Goal: Task Accomplishment & Management: Use online tool/utility

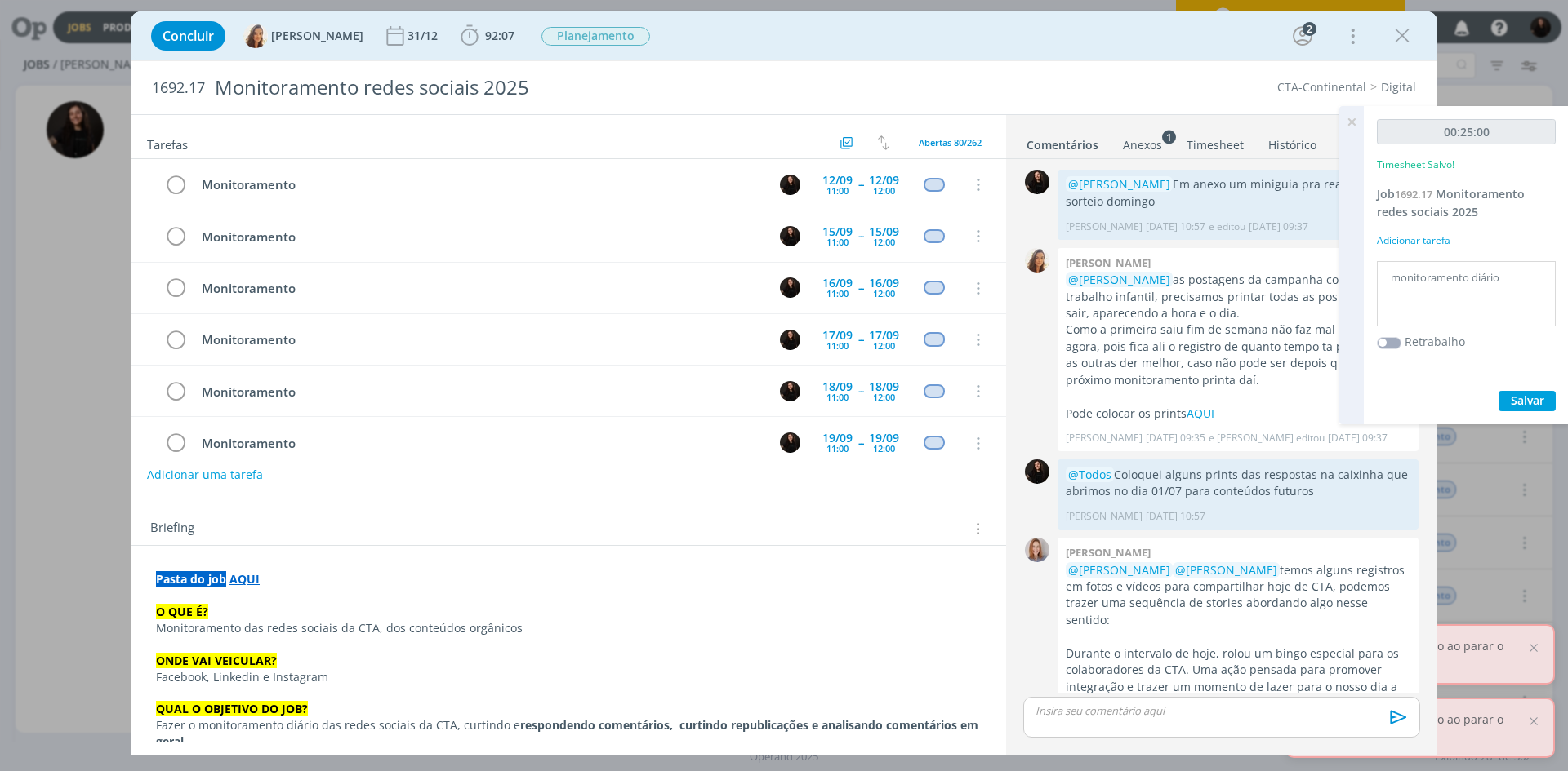
scroll to position [678, 0]
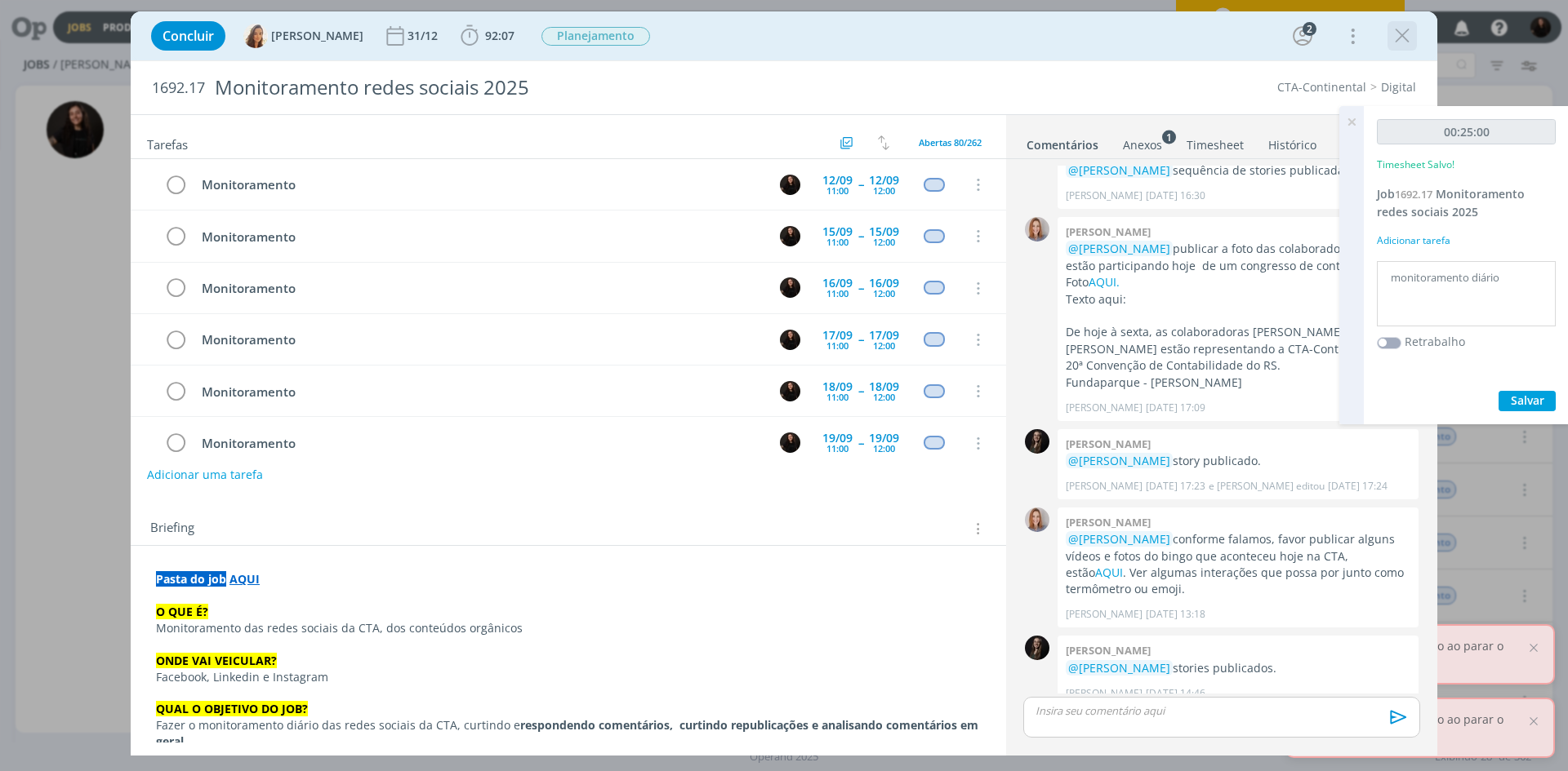
click at [1411, 42] on icon "dialog" at bounding box center [1402, 36] width 24 height 24
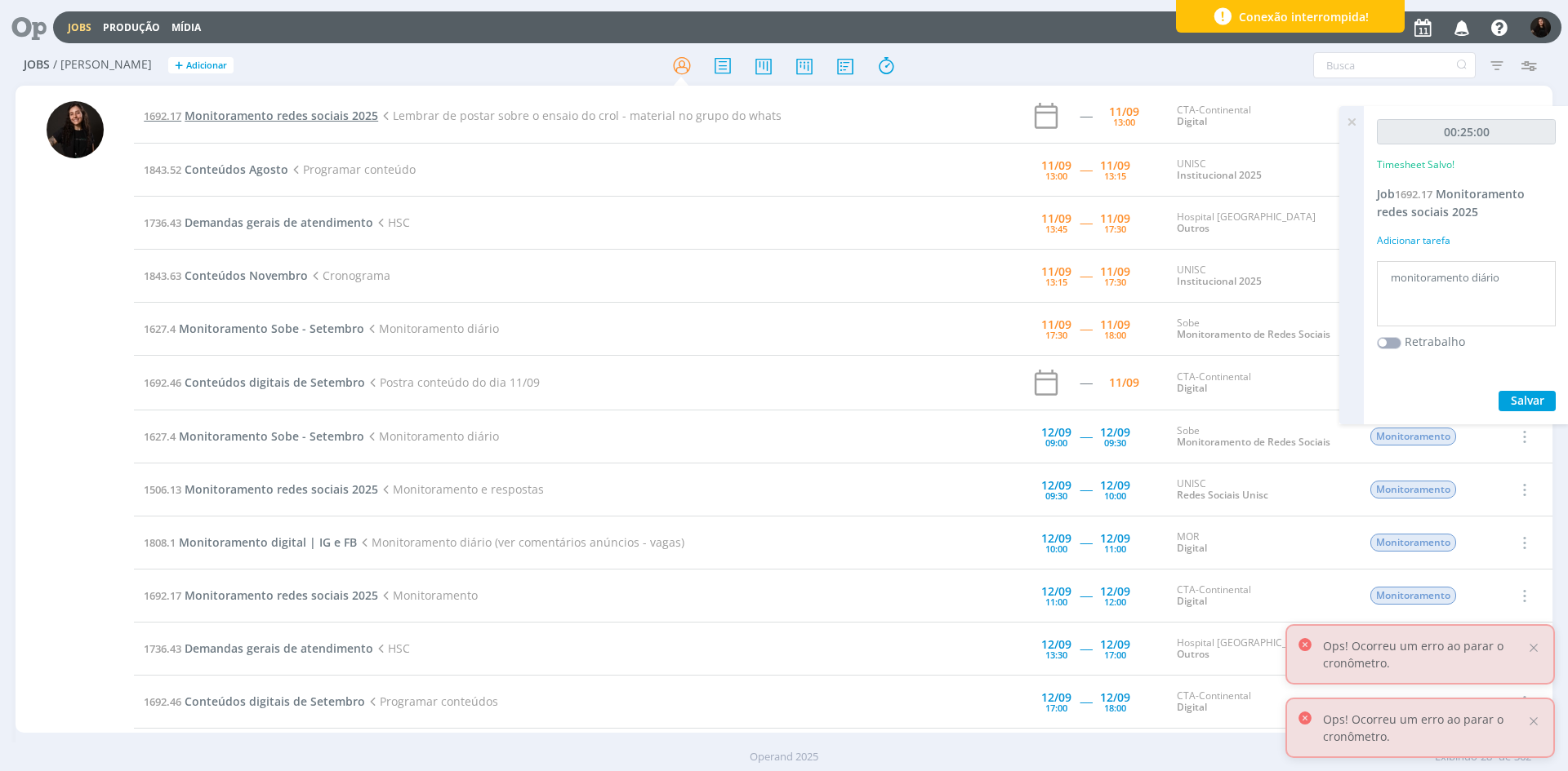
click at [308, 113] on span "Monitoramento redes sociais 2025" at bounding box center [281, 115] width 194 height 16
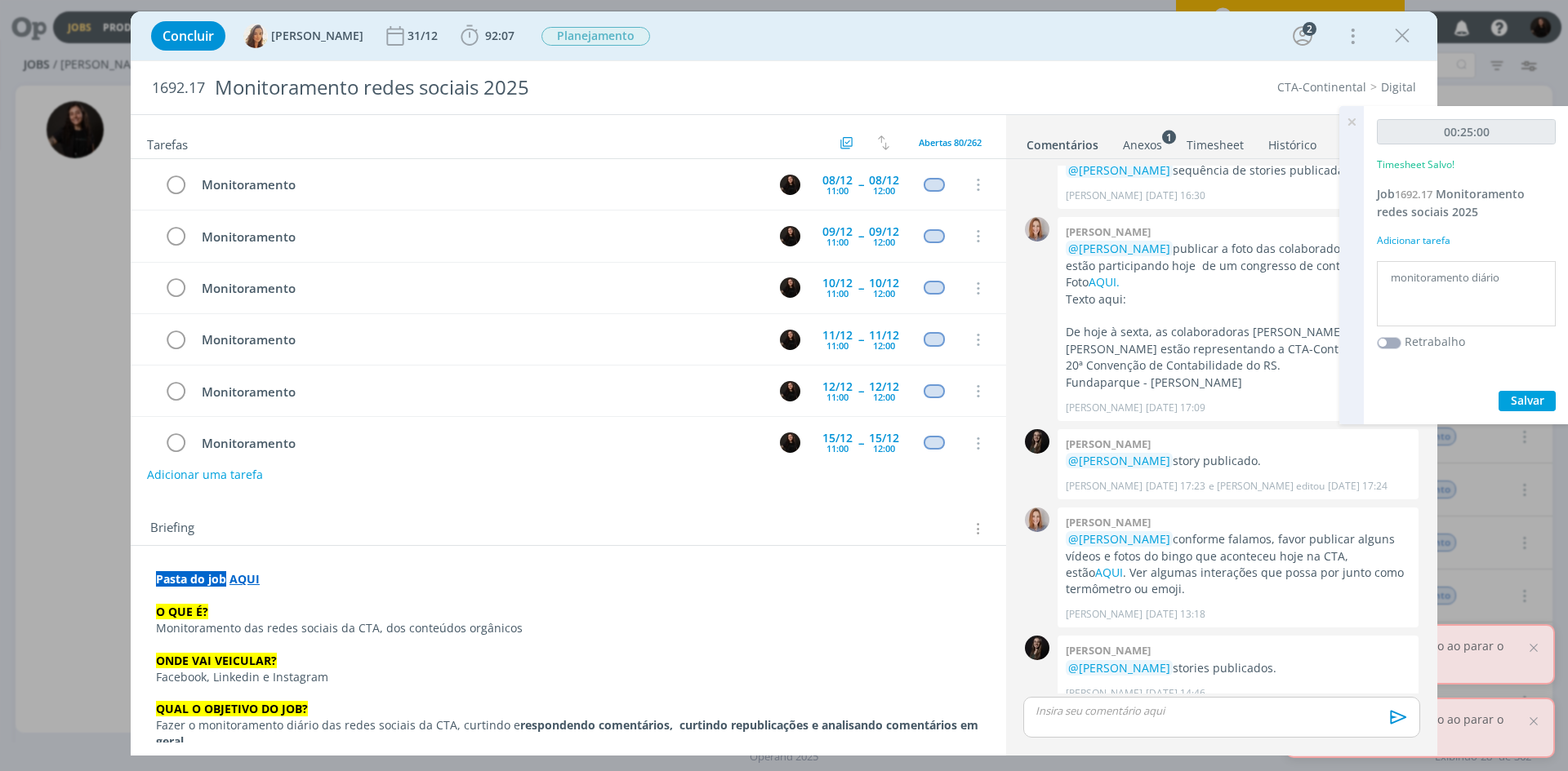
scroll to position [693, 0]
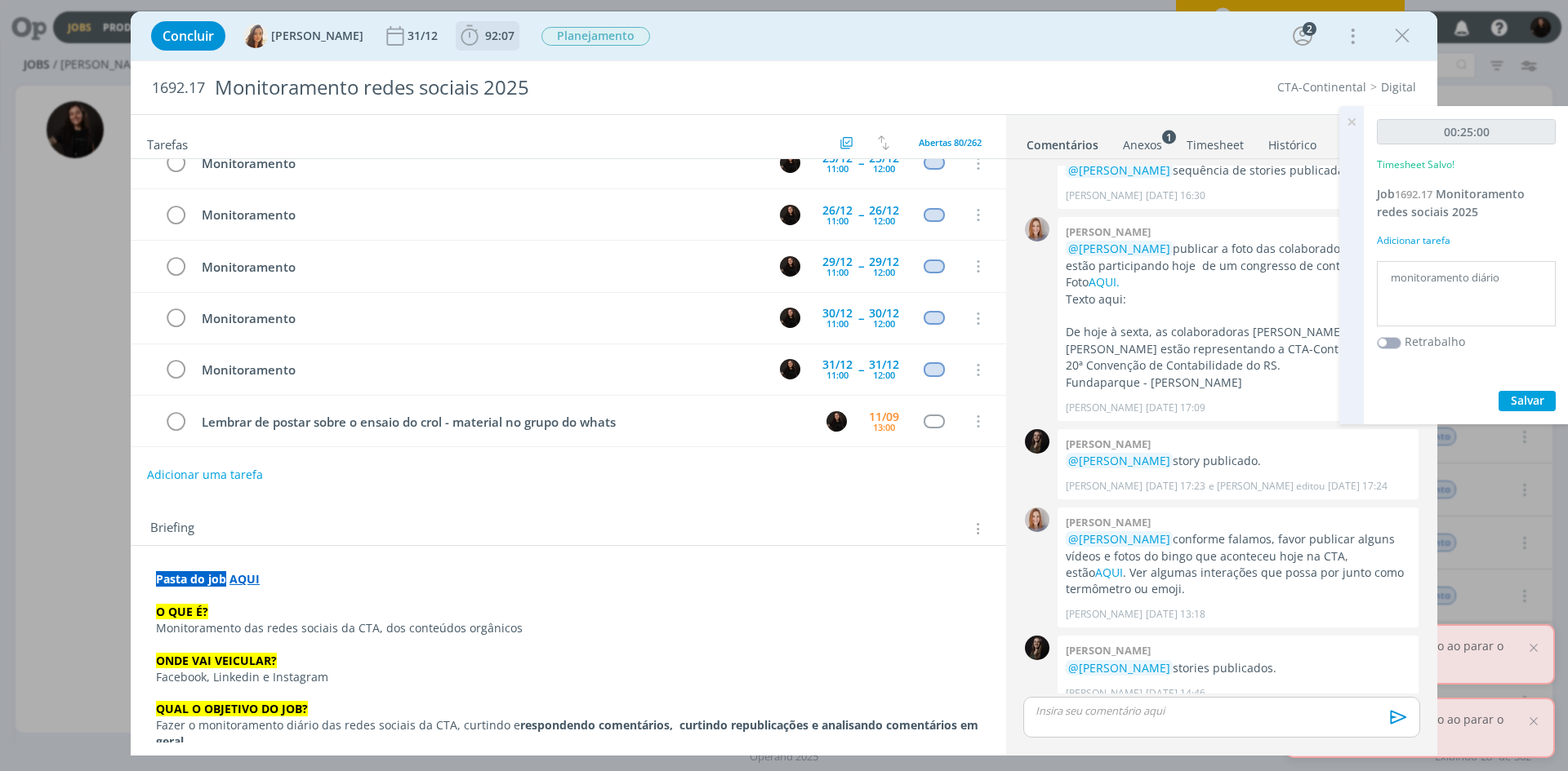
click at [458, 43] on icon "dialog" at bounding box center [470, 36] width 24 height 24
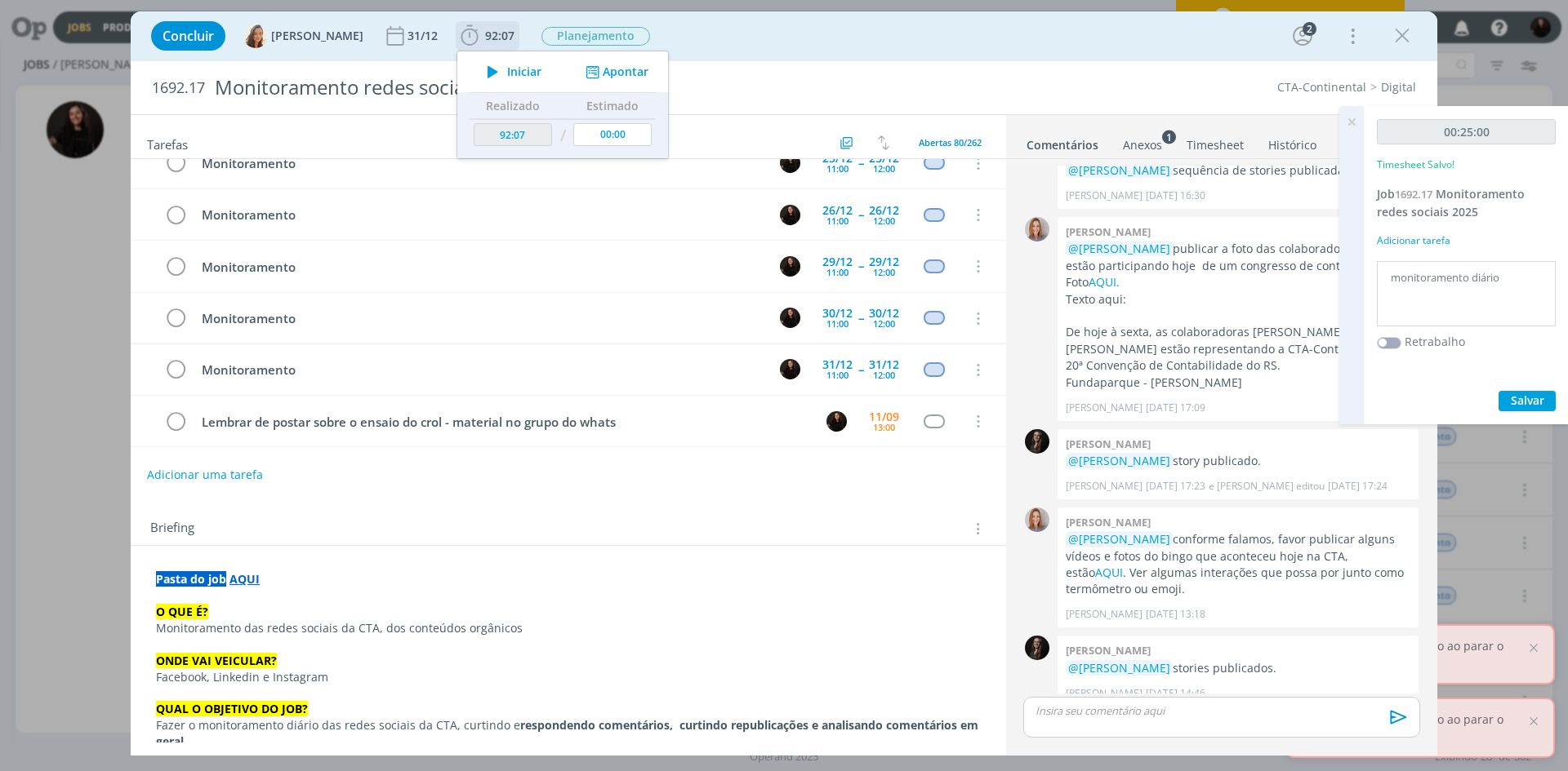
click at [508, 68] on span "Iniciar" at bounding box center [524, 71] width 34 height 11
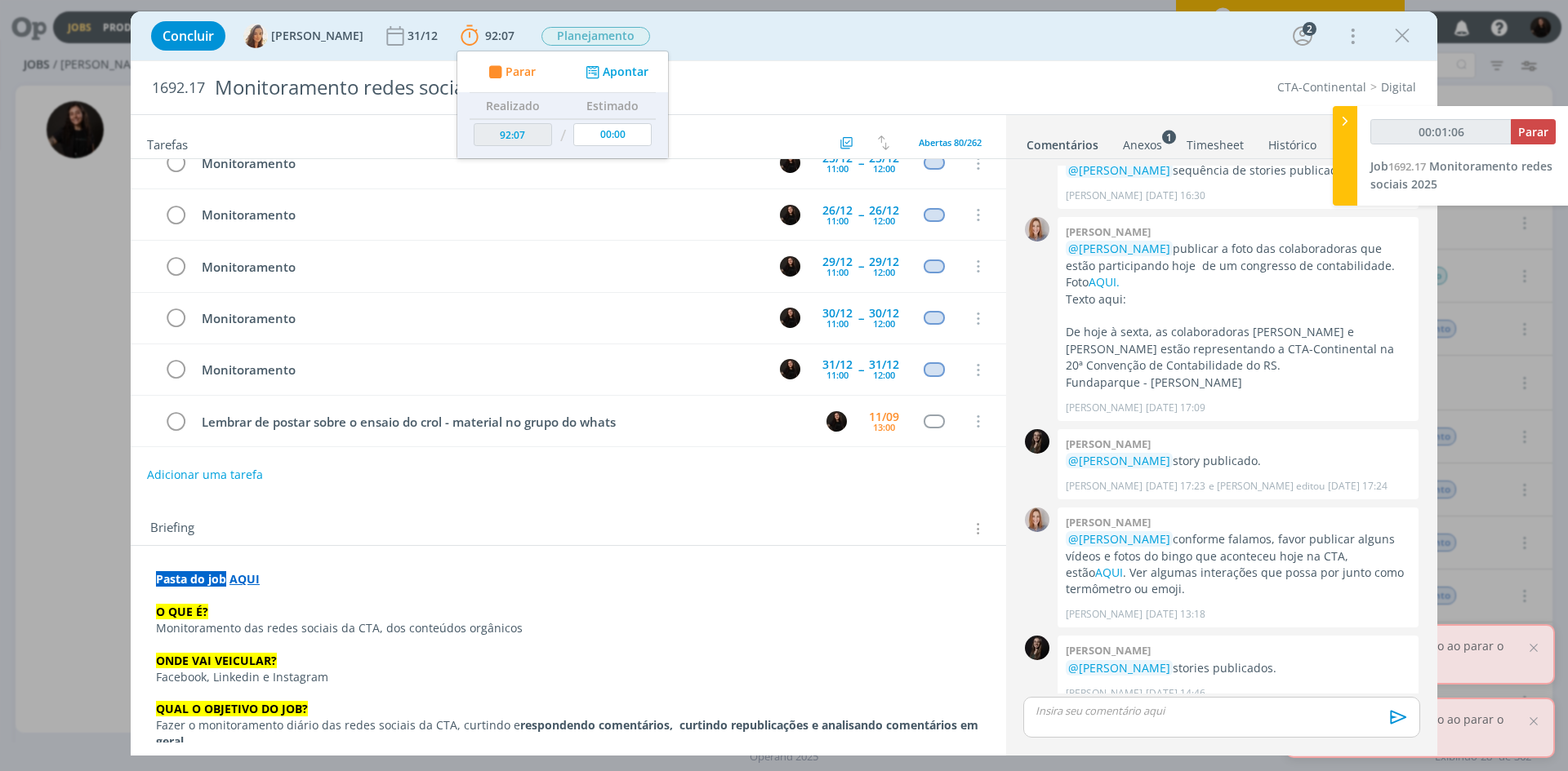
type input "00:01:07"
click at [1351, 116] on icon at bounding box center [1346, 121] width 17 height 18
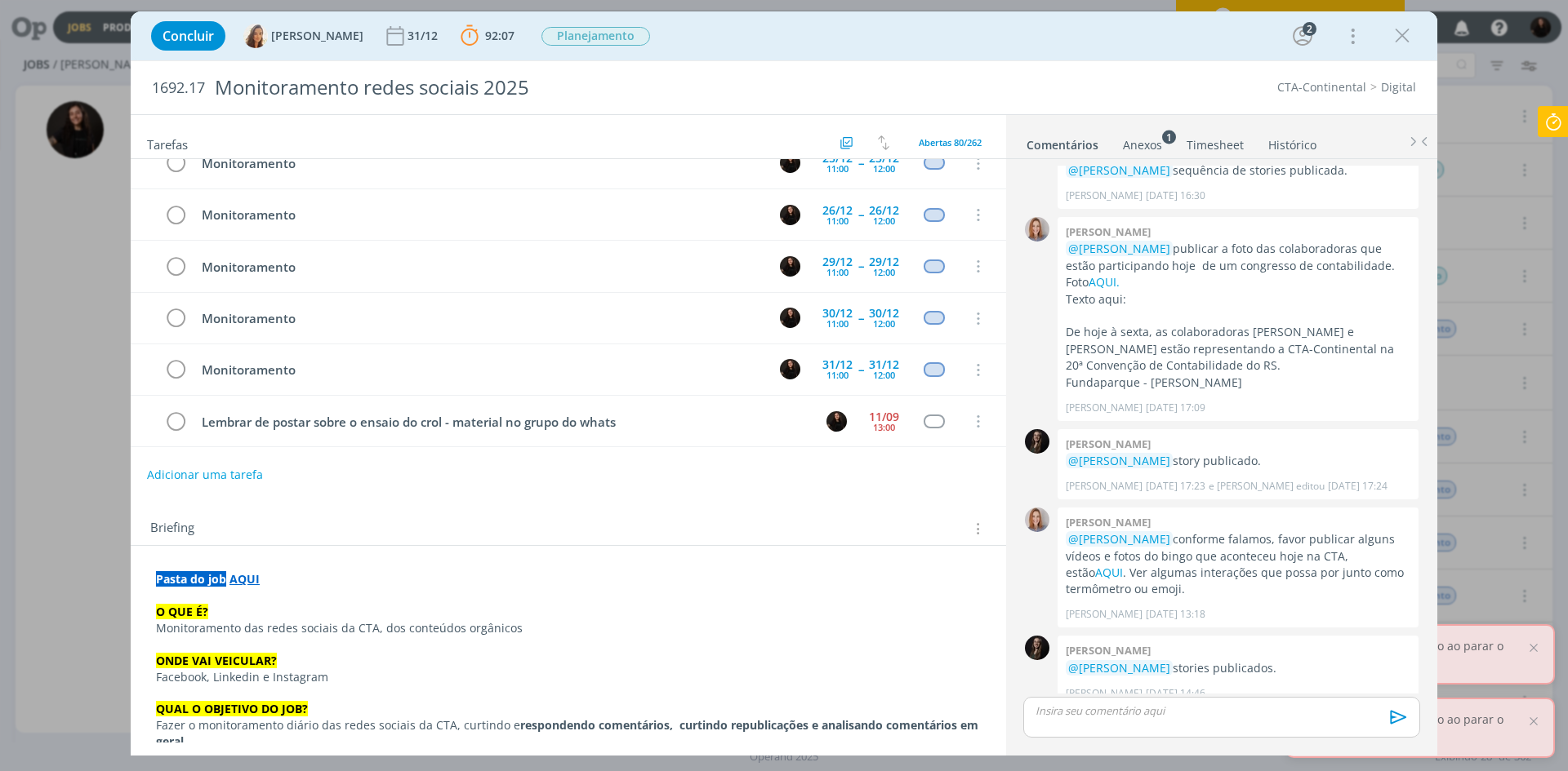
drag, startPoint x: 1406, startPoint y: 40, endPoint x: 1061, endPoint y: 155, distance: 363.7
click at [1406, 40] on icon "dialog" at bounding box center [1402, 36] width 24 height 24
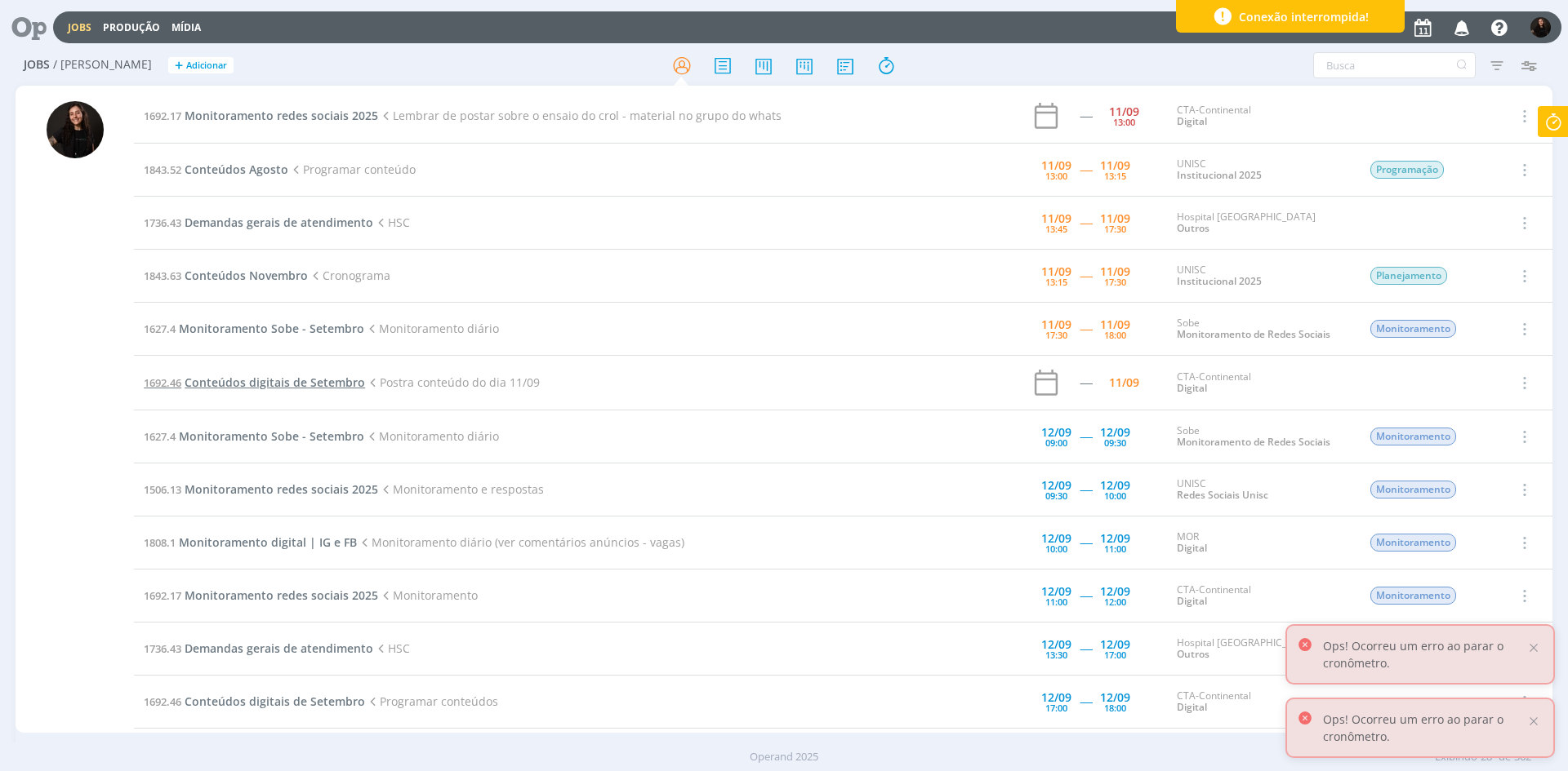
click at [285, 384] on span "Conteúdos digitais de Setembro" at bounding box center [274, 382] width 181 height 16
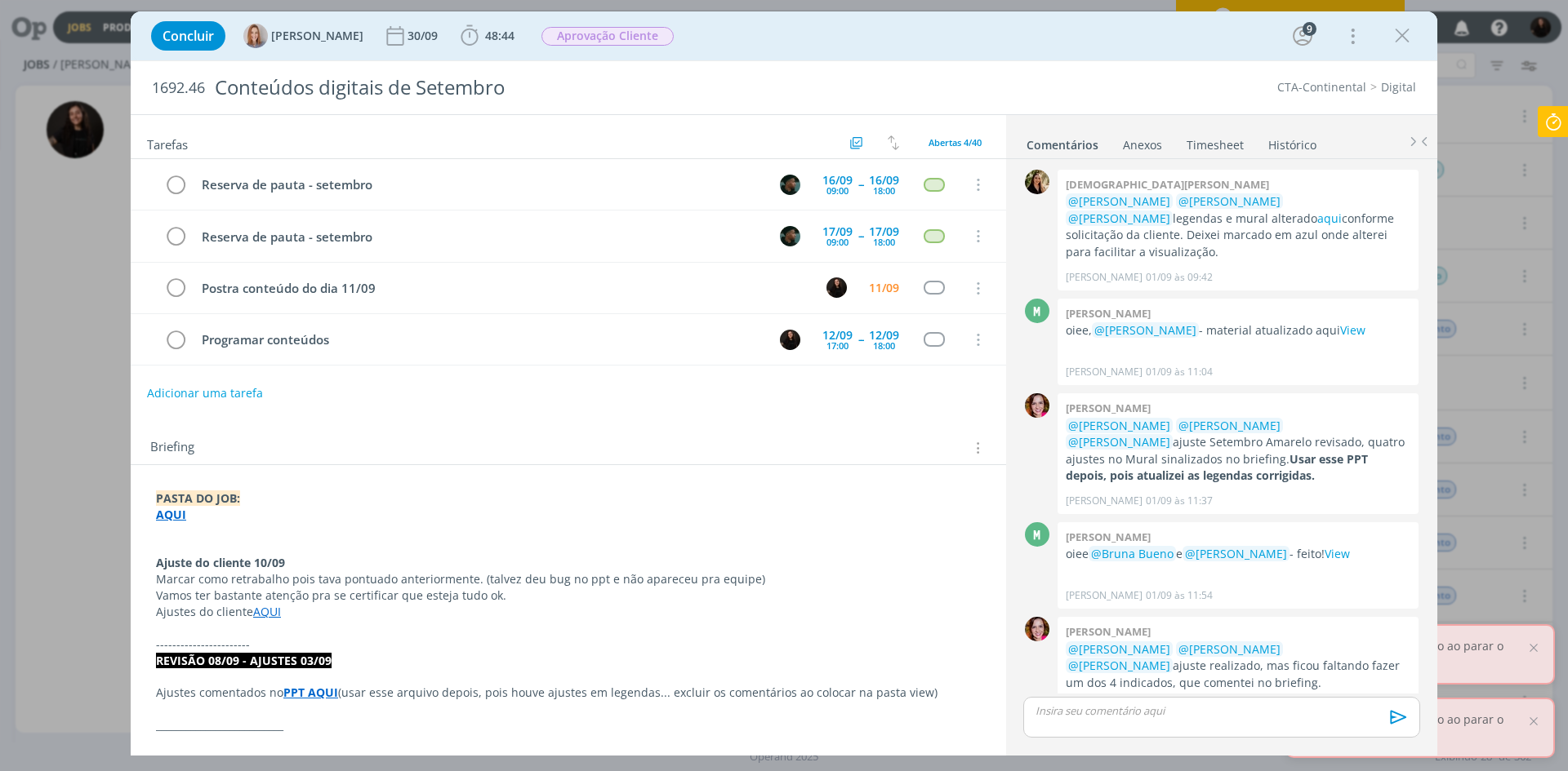
scroll to position [1426, 0]
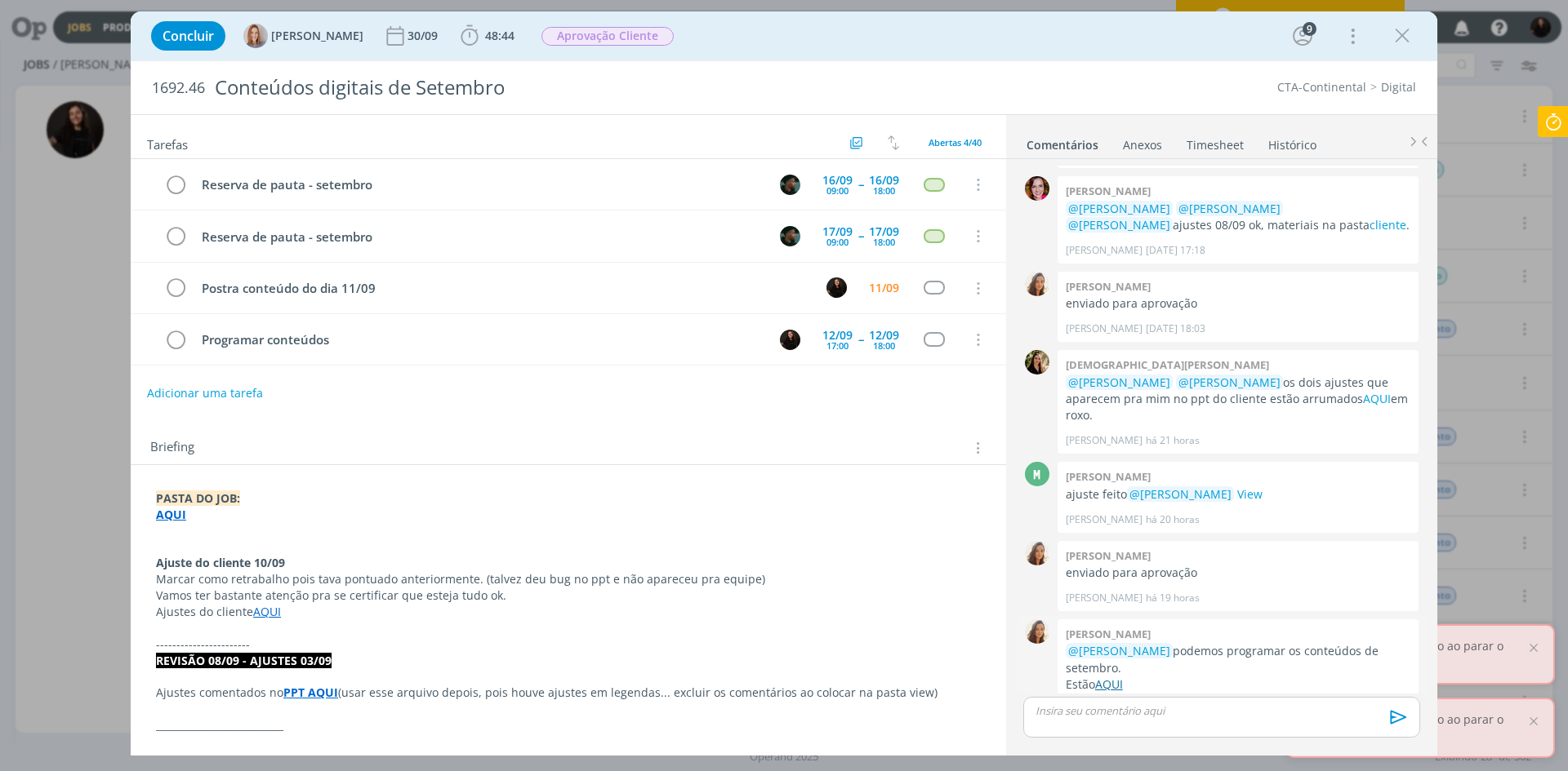
click at [1113, 677] on link "AQUI" at bounding box center [1110, 684] width 28 height 16
click at [1547, 130] on icon at bounding box center [1554, 122] width 30 height 31
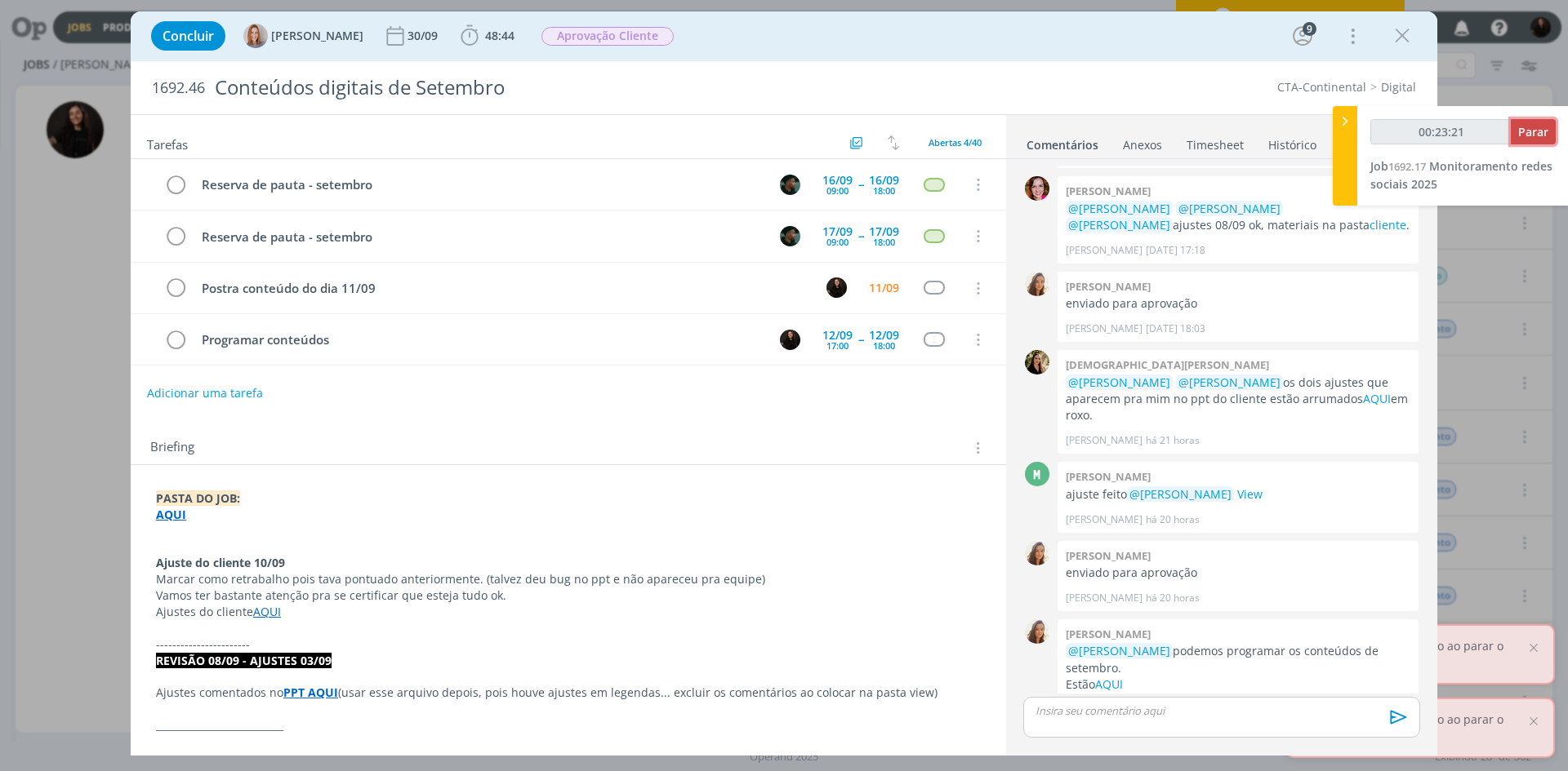
click at [1539, 129] on span "Parar" at bounding box center [1534, 131] width 31 height 16
type input "00:24:00"
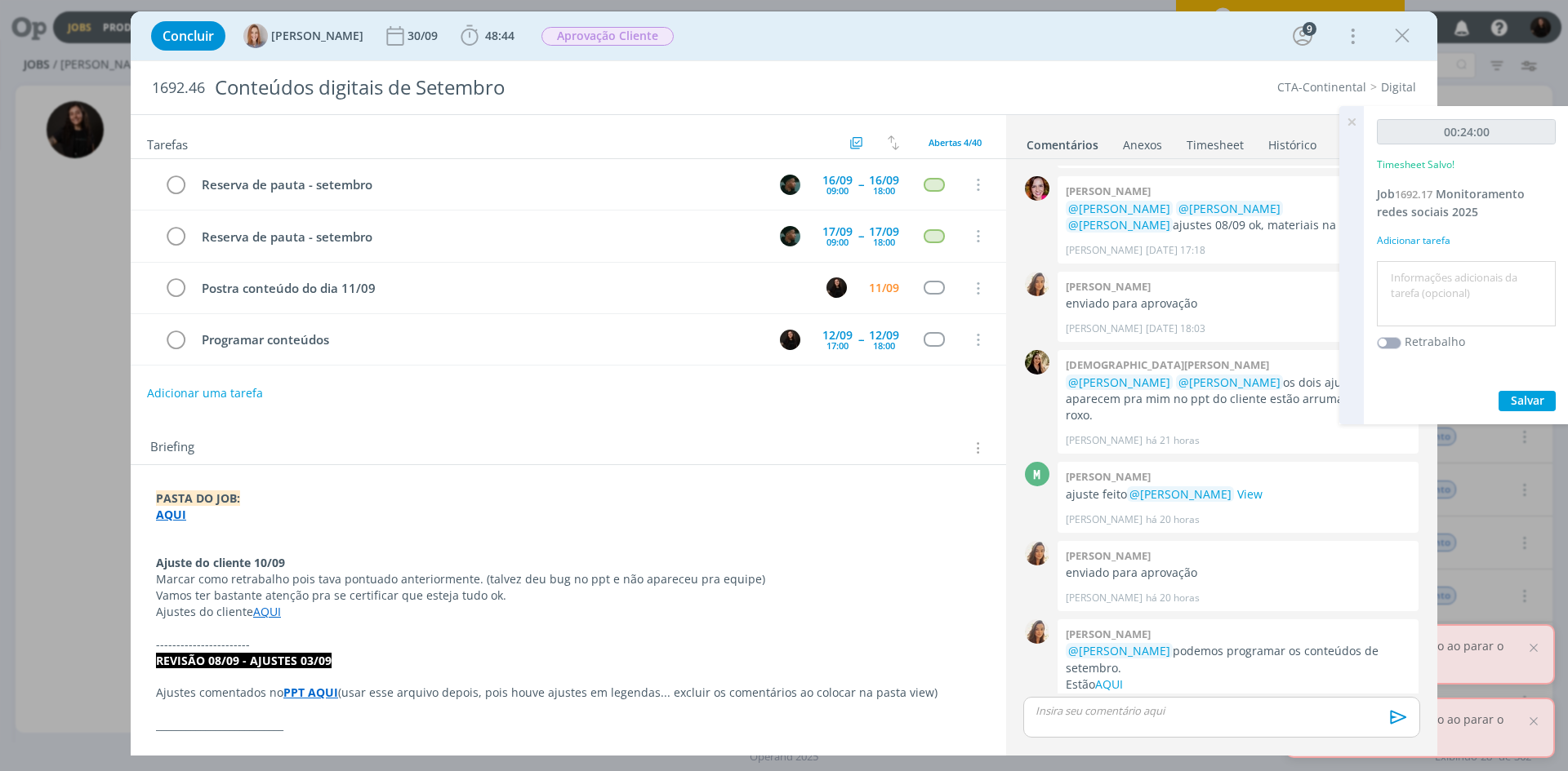
click at [1411, 280] on textarea at bounding box center [1466, 294] width 170 height 58
type textarea "story coral e publicação do dia"
click at [1542, 402] on button "Salvar" at bounding box center [1527, 401] width 57 height 20
click at [173, 286] on icon "dialog" at bounding box center [175, 289] width 23 height 24
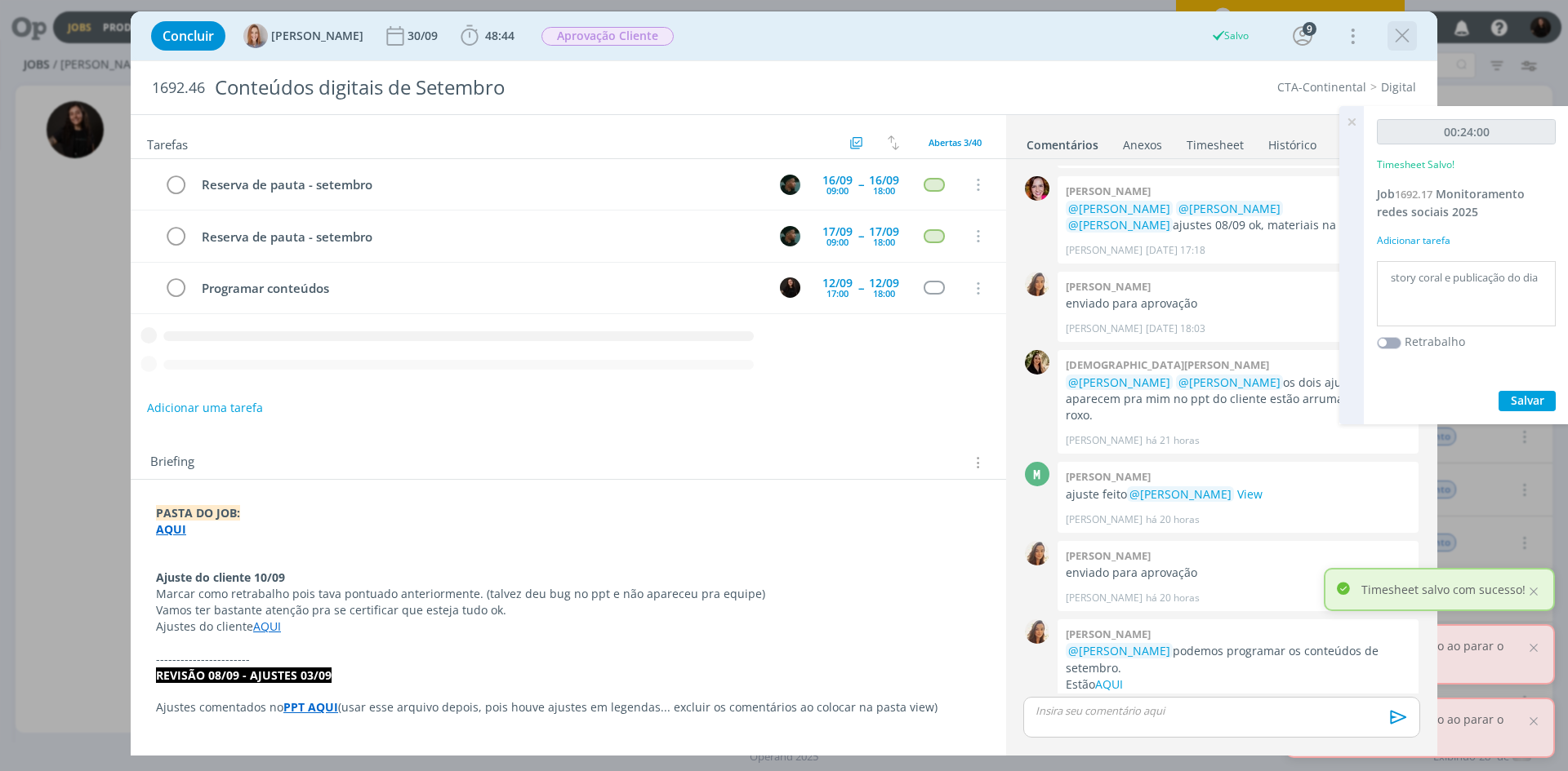
click at [1410, 33] on icon "dialog" at bounding box center [1402, 36] width 24 height 24
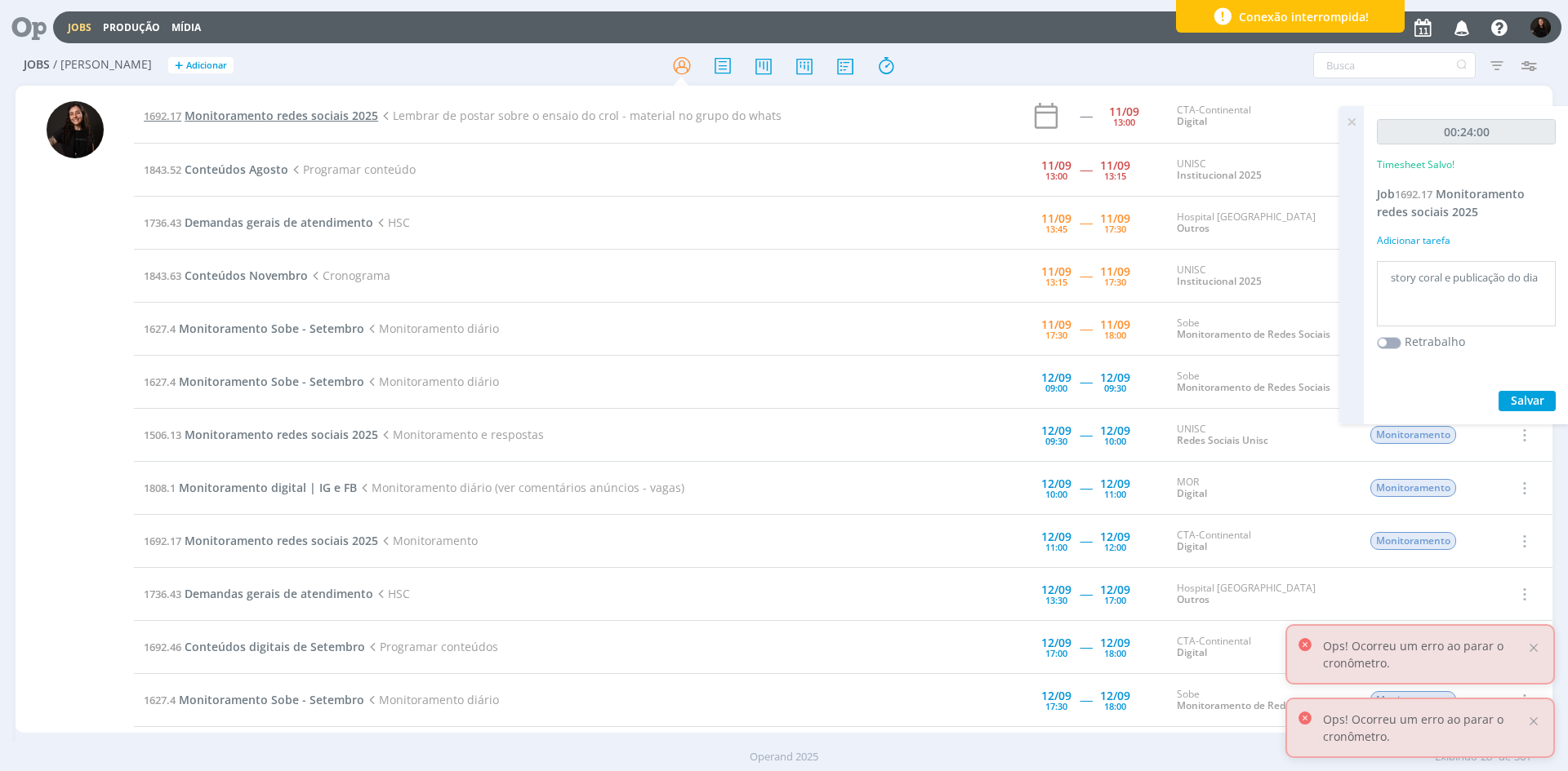
click at [239, 112] on span "Monitoramento redes sociais 2025" at bounding box center [281, 115] width 194 height 16
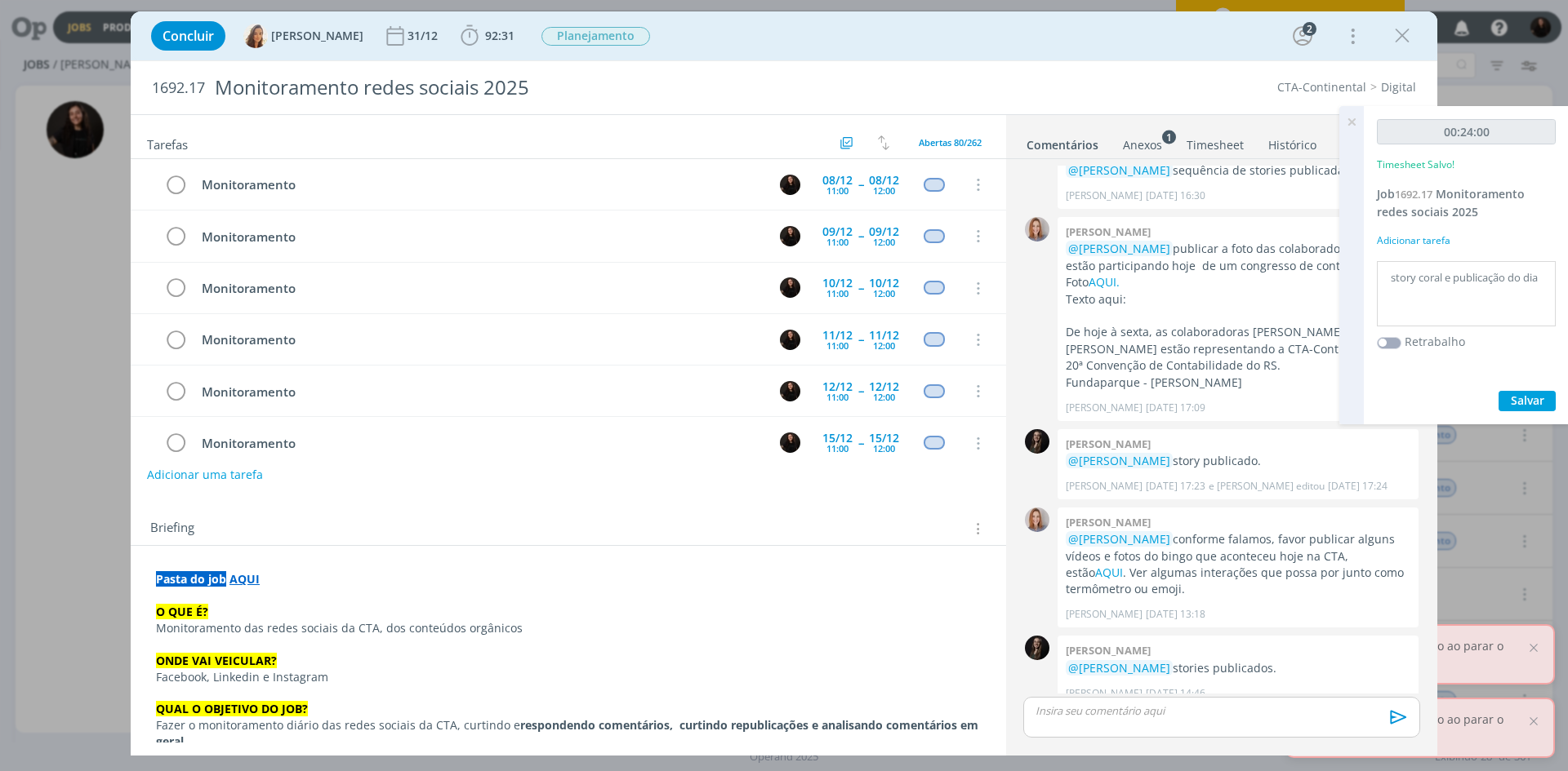
scroll to position [693, 0]
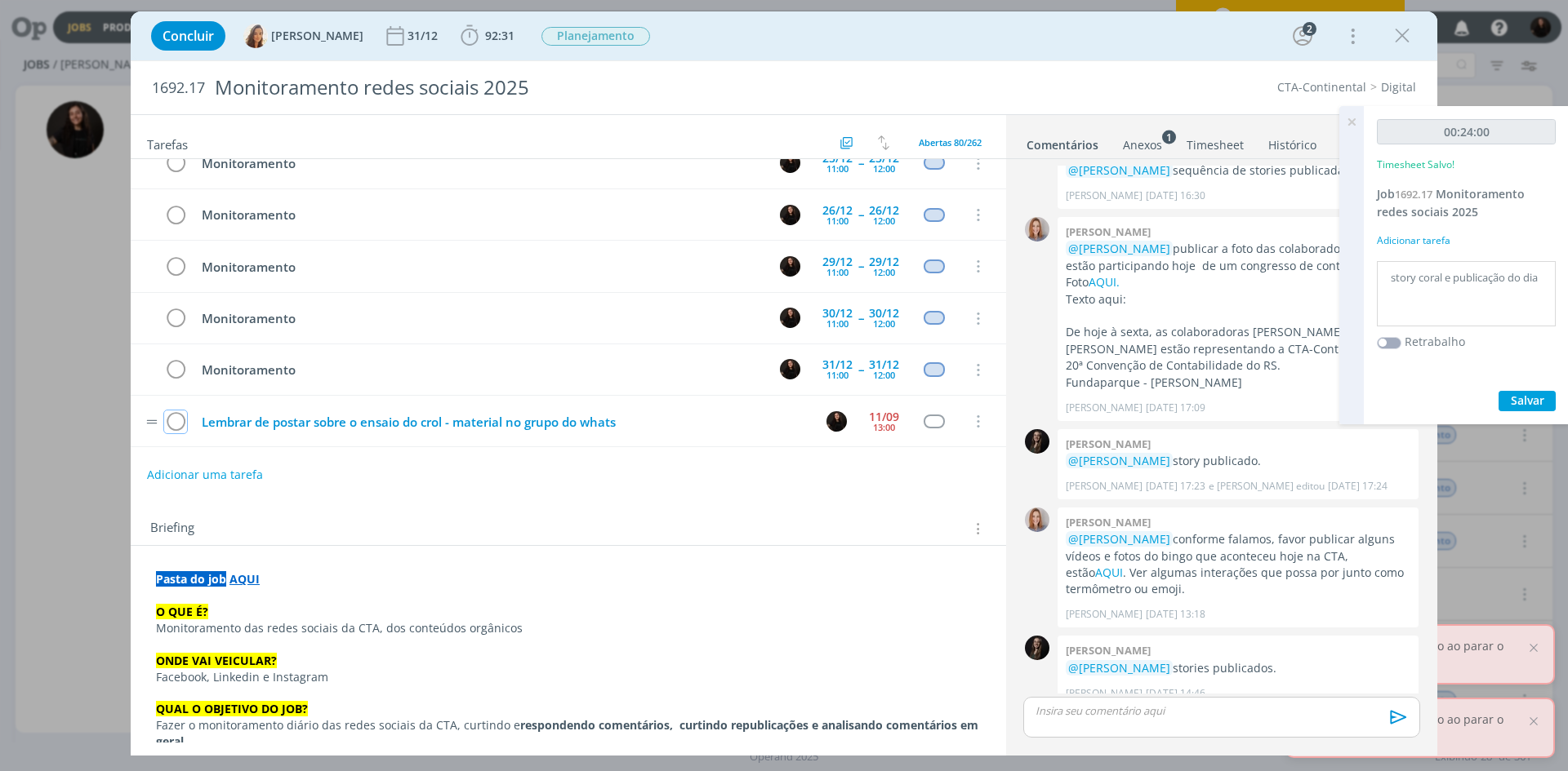
drag, startPoint x: 177, startPoint y: 417, endPoint x: 194, endPoint y: 415, distance: 17.1
click at [179, 417] on icon "dialog" at bounding box center [175, 422] width 23 height 24
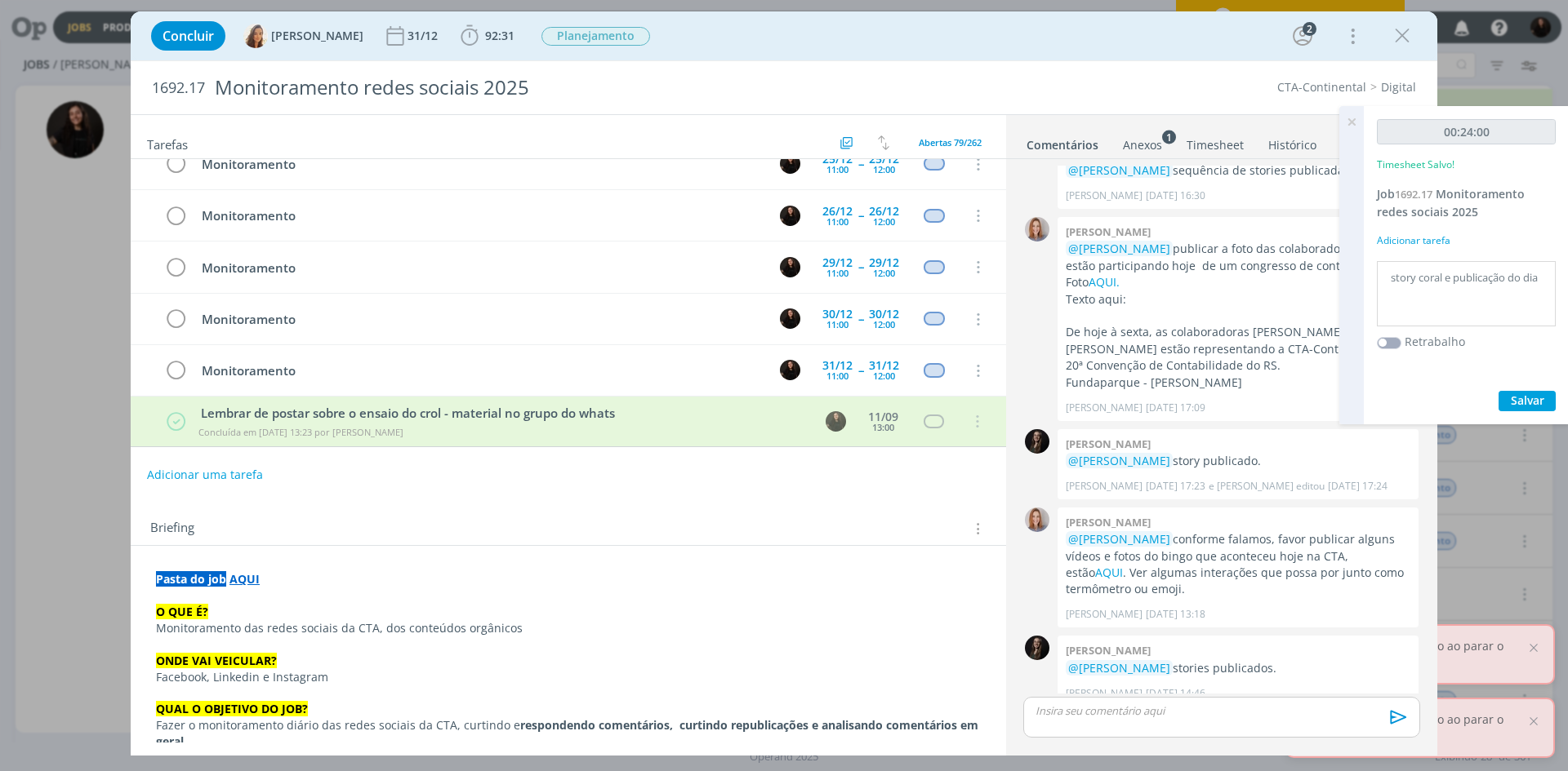
scroll to position [692, 0]
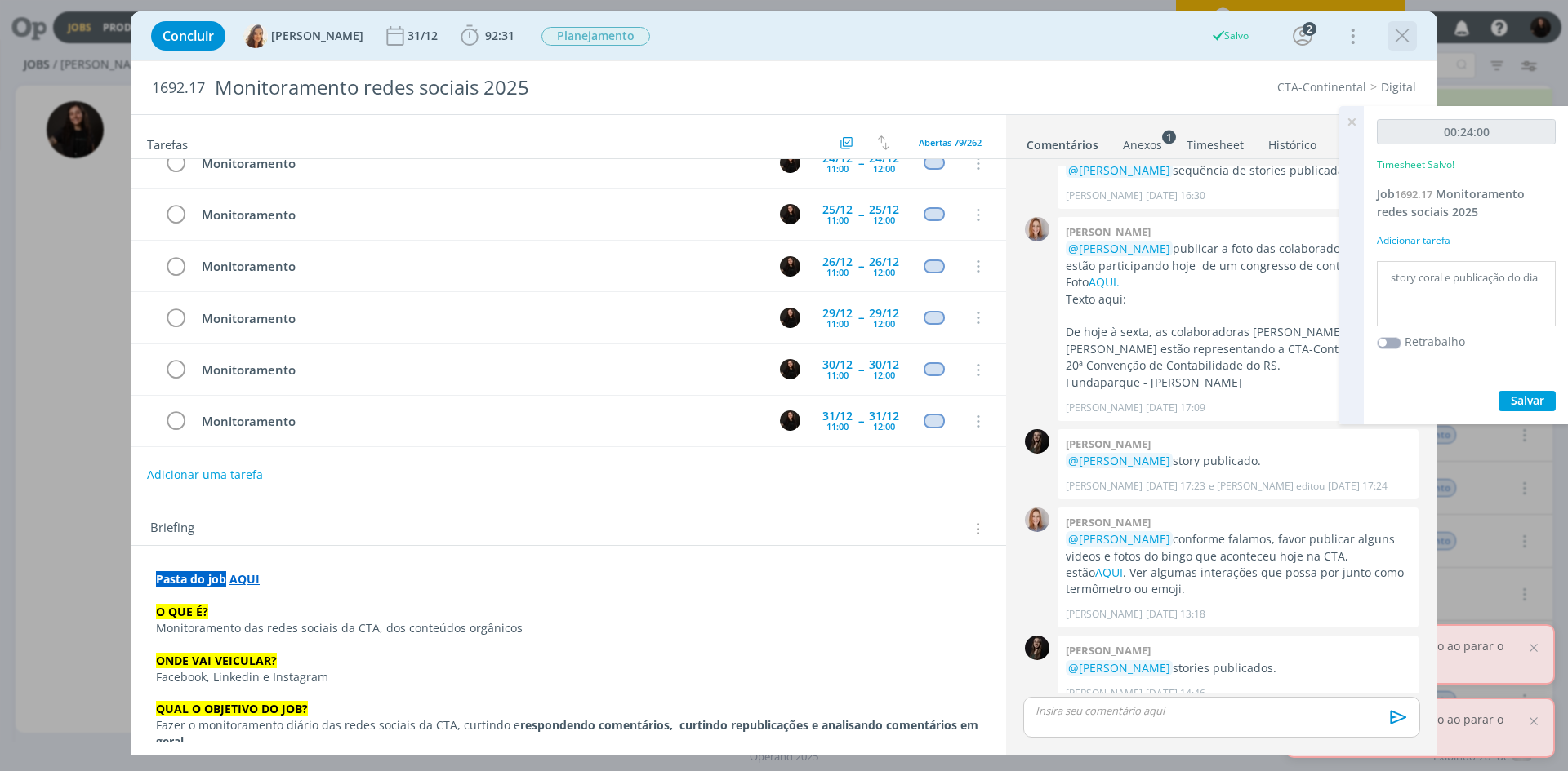
click at [1409, 38] on icon "dialog" at bounding box center [1402, 36] width 24 height 24
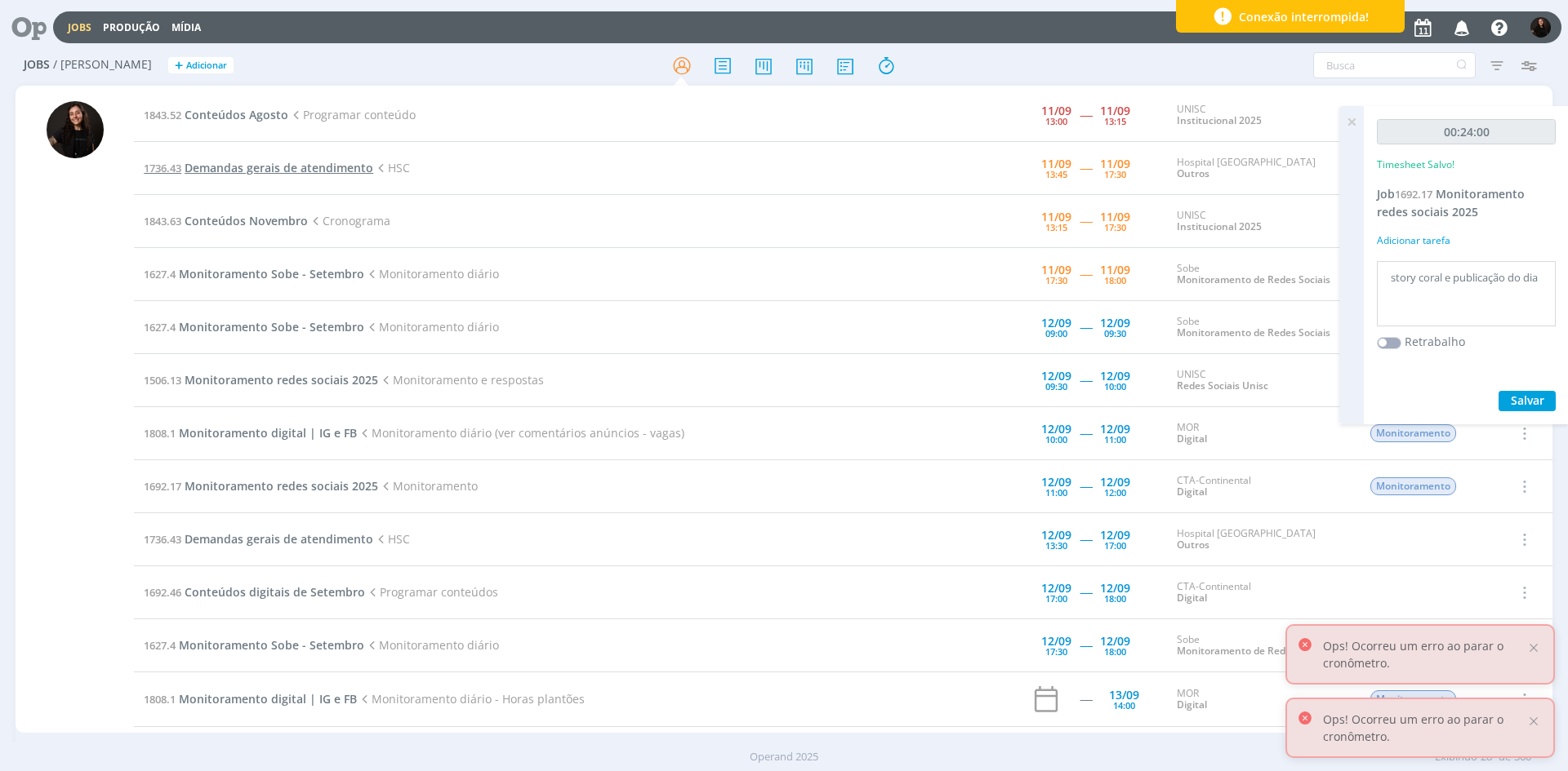
click at [310, 168] on span "Demandas gerais de atendimento" at bounding box center [279, 168] width 189 height 16
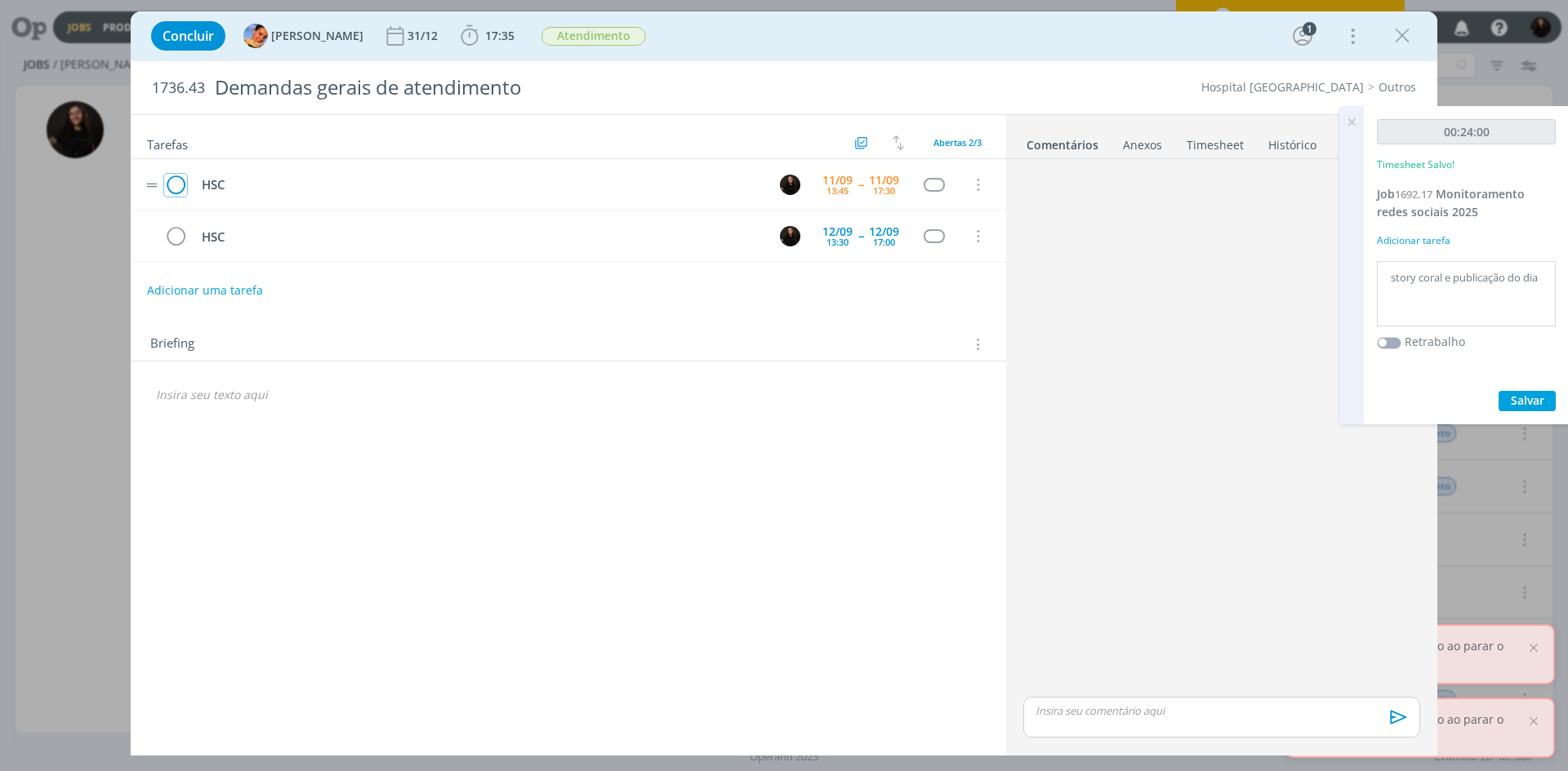
click at [178, 184] on icon "dialog" at bounding box center [175, 185] width 23 height 24
click at [1399, 38] on icon "dialog" at bounding box center [1402, 36] width 24 height 24
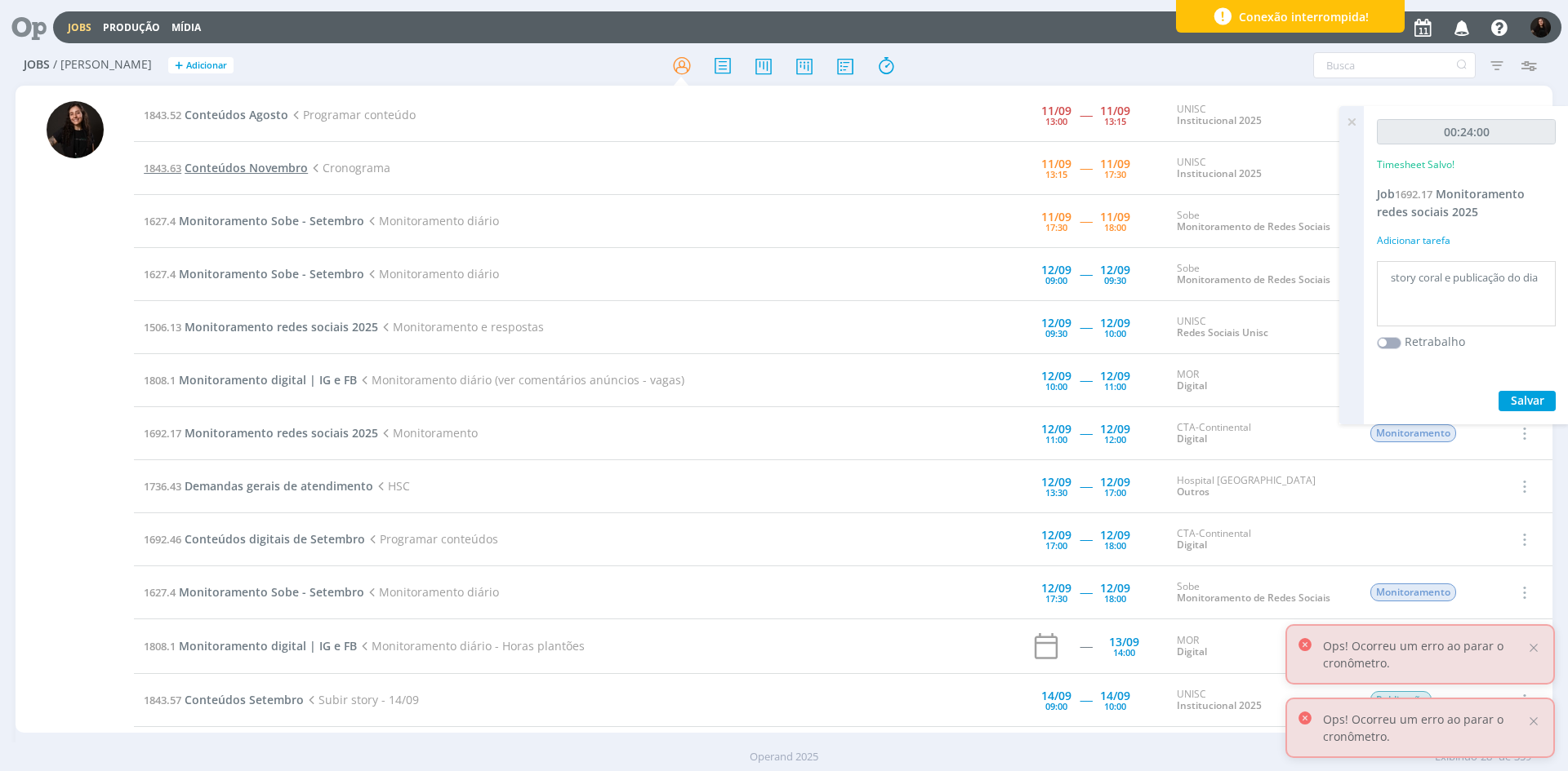
click at [253, 165] on span "Conteúdos Novembro" at bounding box center [245, 168] width 123 height 16
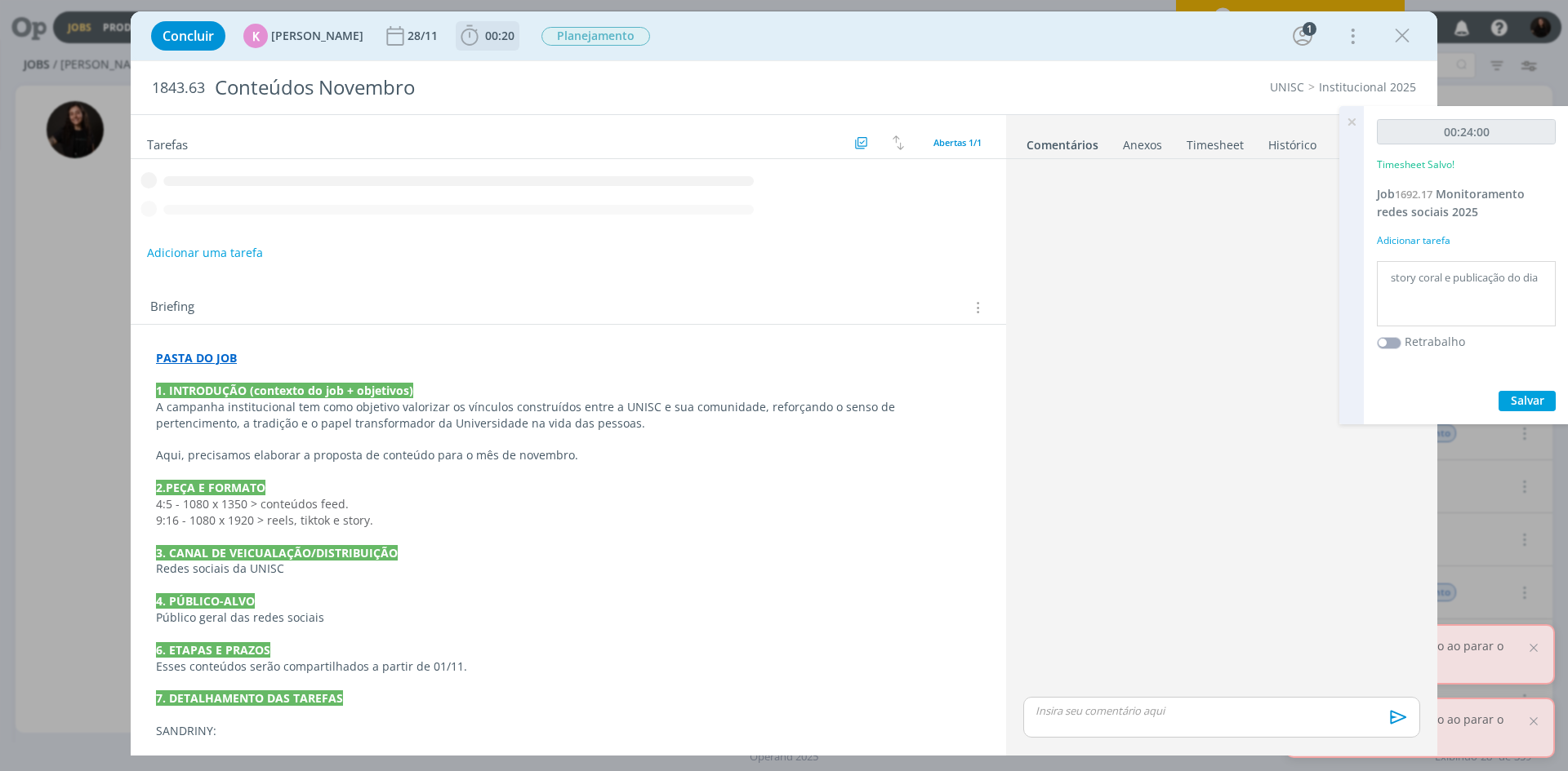
click at [488, 42] on span "00:20" at bounding box center [500, 35] width 30 height 16
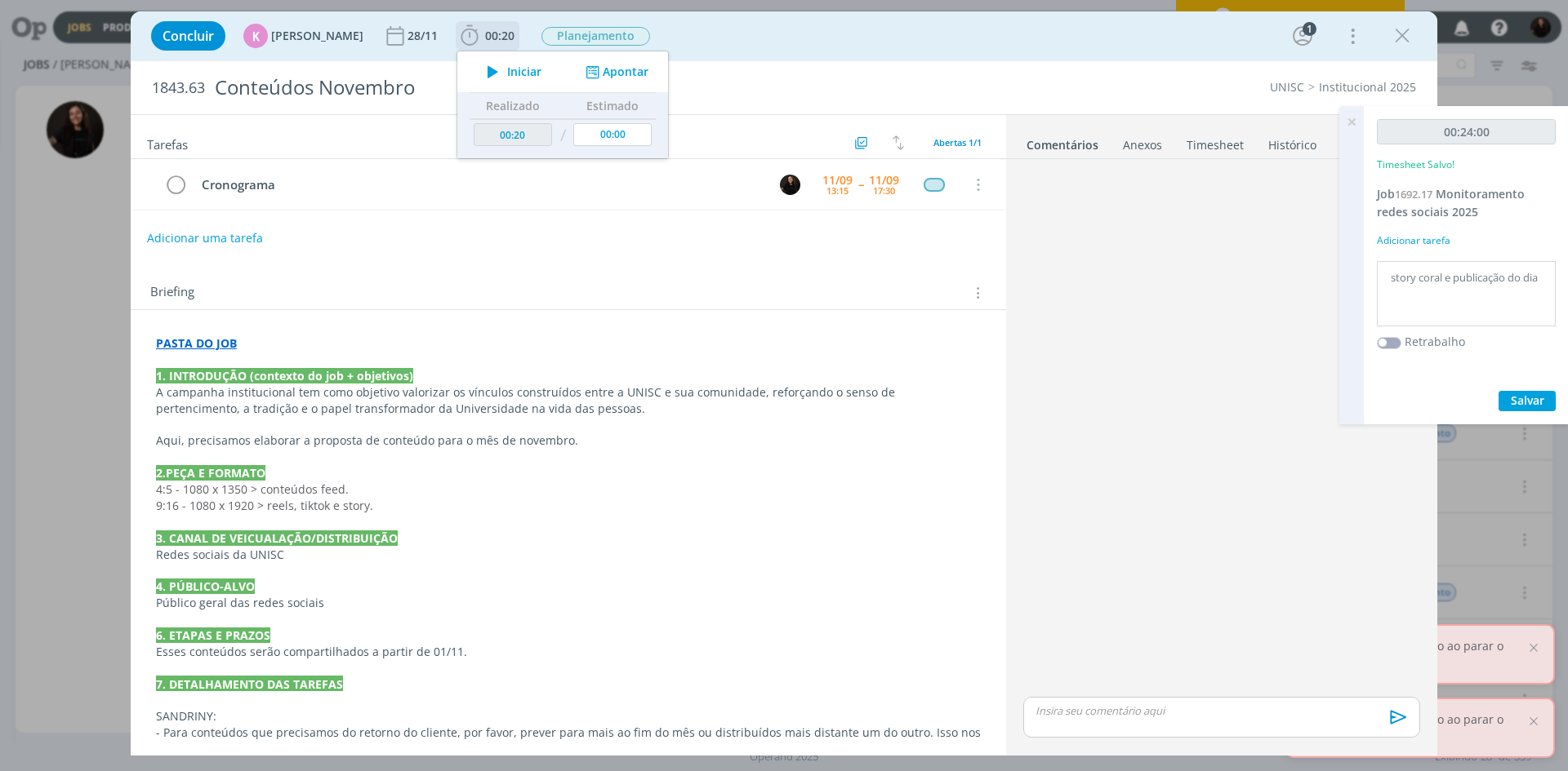
click at [522, 70] on span "Iniciar" at bounding box center [524, 71] width 34 height 11
click at [722, 491] on p "4:5 - 1080 x 1350 > conteúdos feed." at bounding box center [568, 490] width 825 height 17
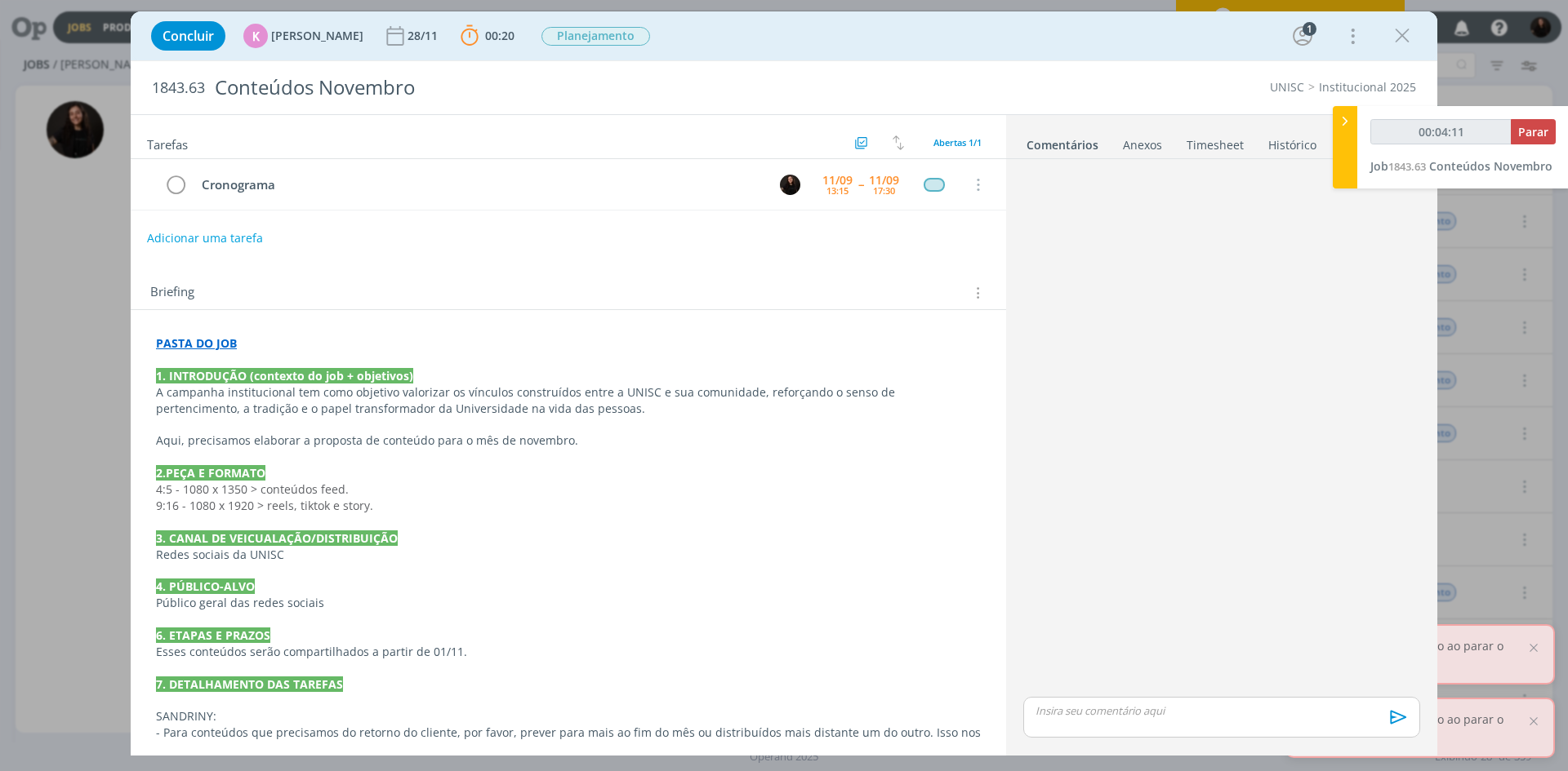
type input "00:04:12"
click at [1336, 117] on div at bounding box center [1345, 147] width 24 height 82
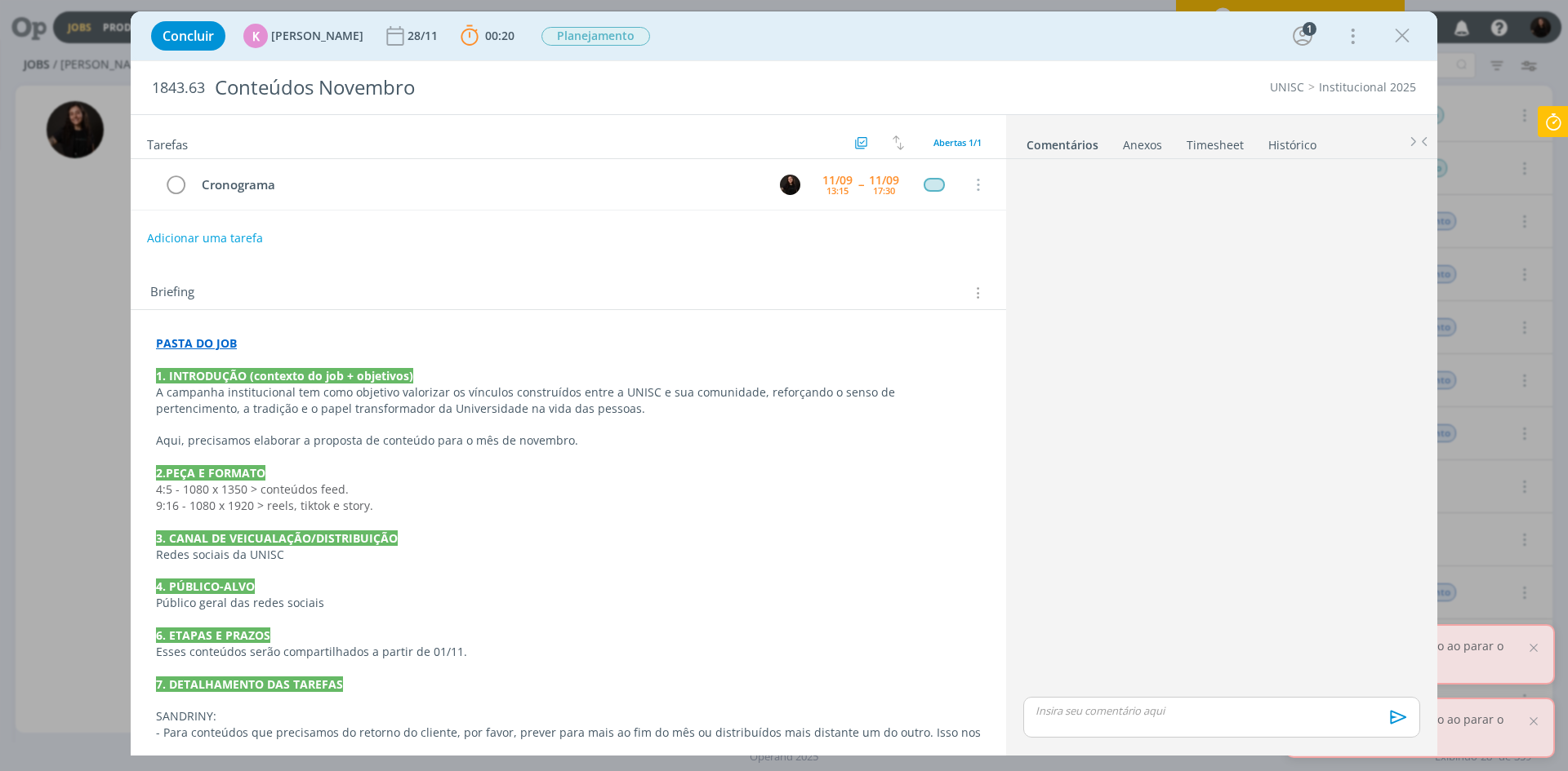
click at [1153, 724] on div "dialog" at bounding box center [1222, 717] width 397 height 41
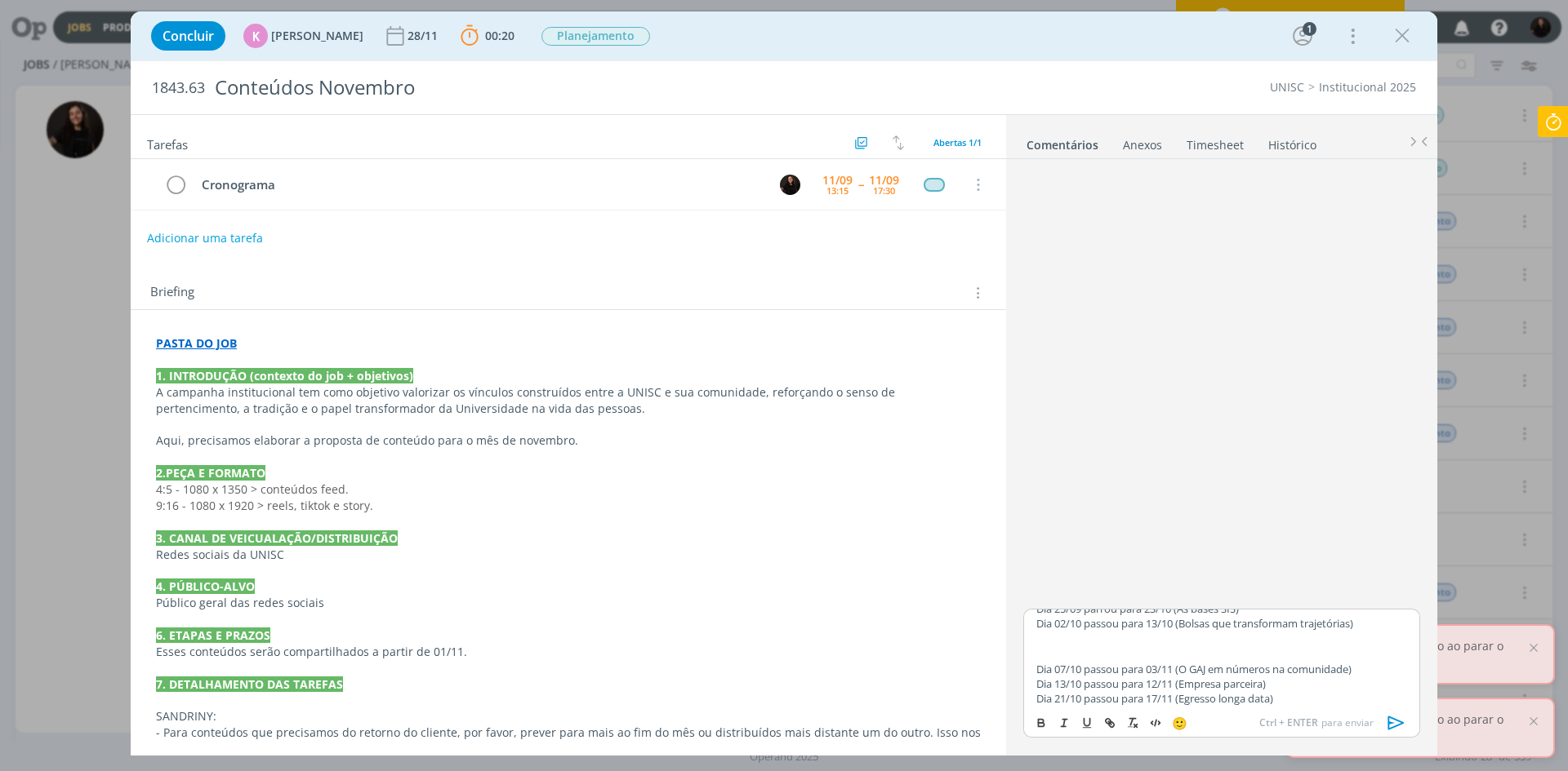
click at [1402, 727] on icon "dialog" at bounding box center [1397, 723] width 24 height 24
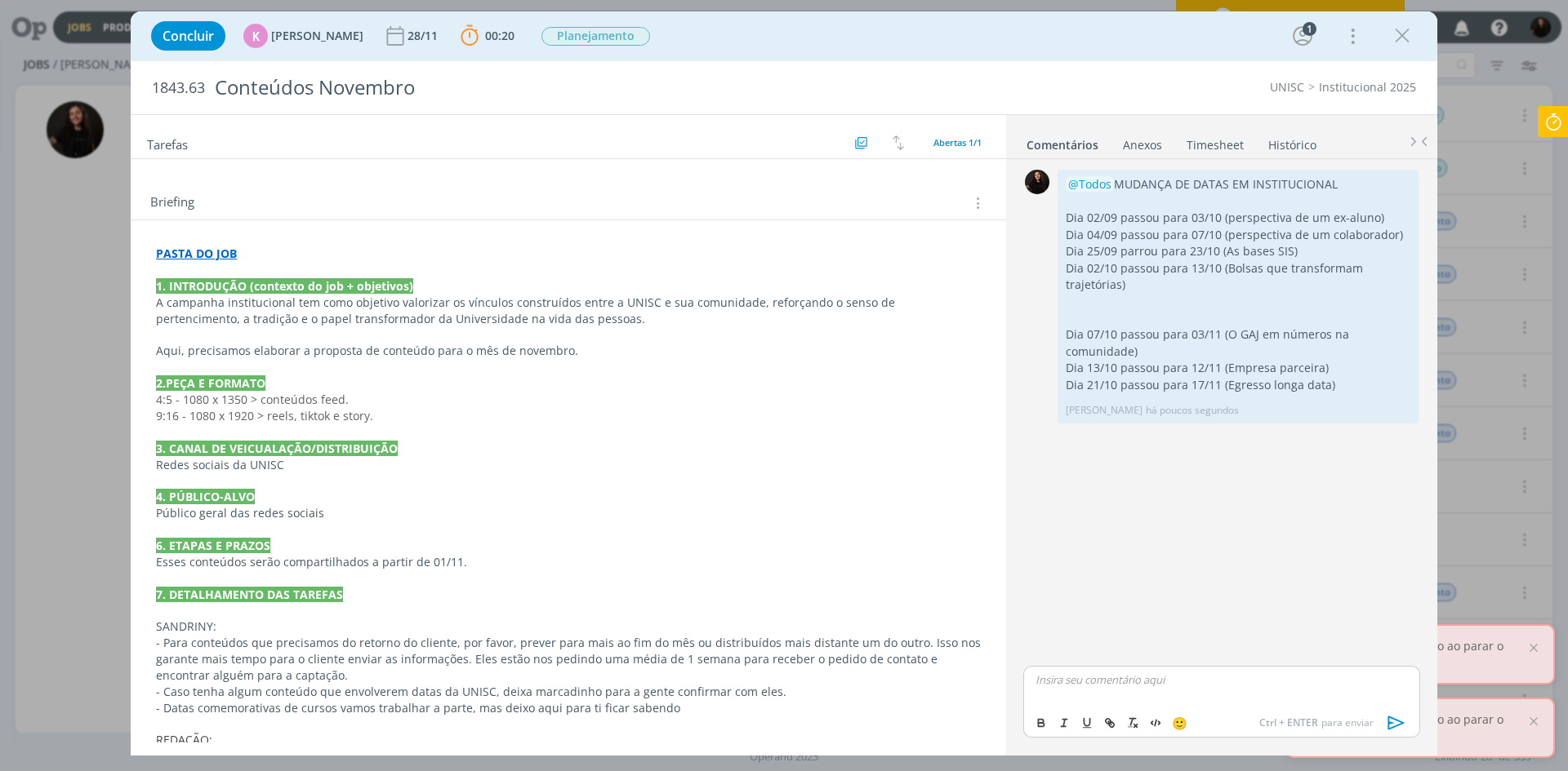
scroll to position [163, 0]
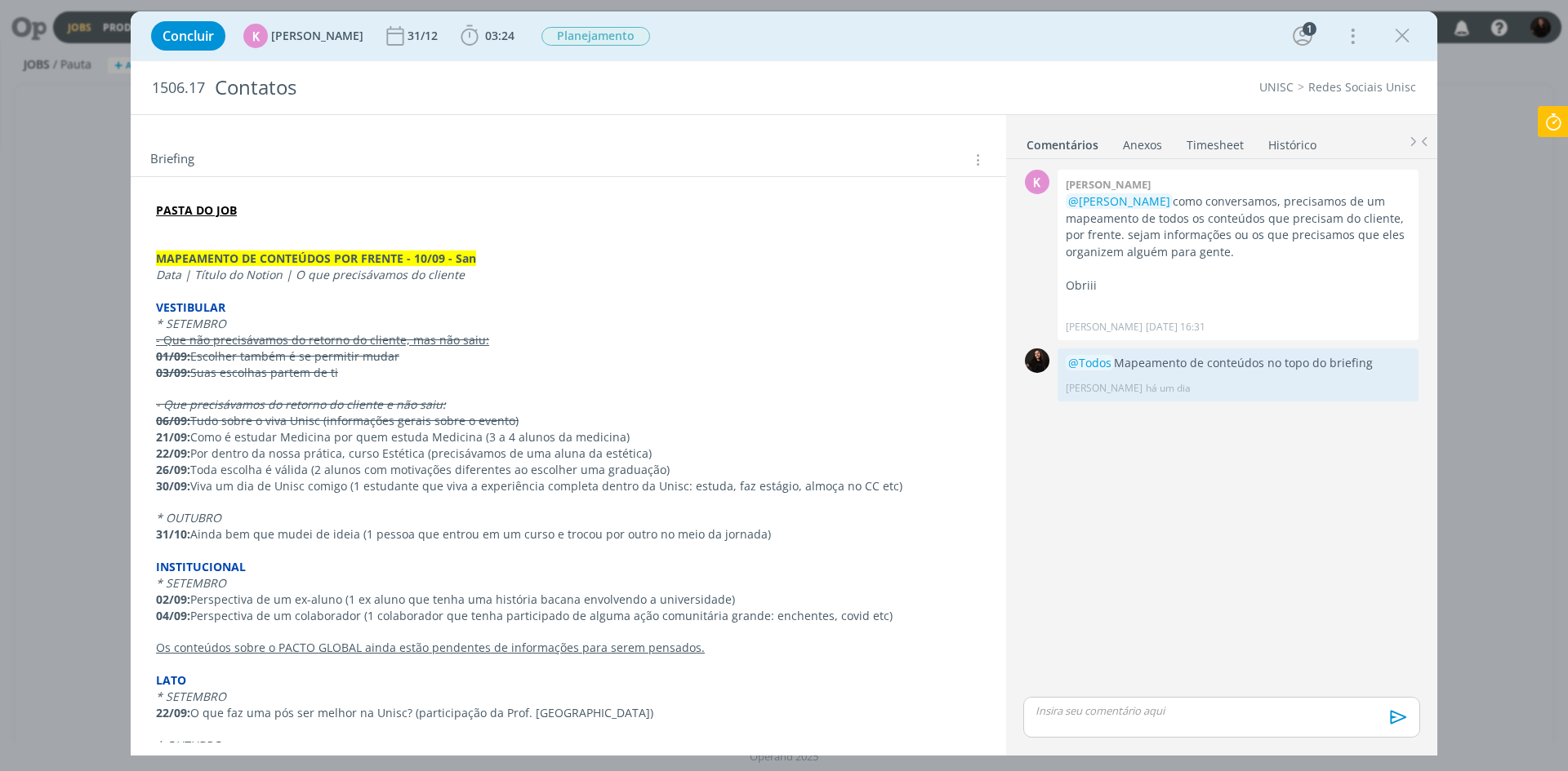
scroll to position [235, 0]
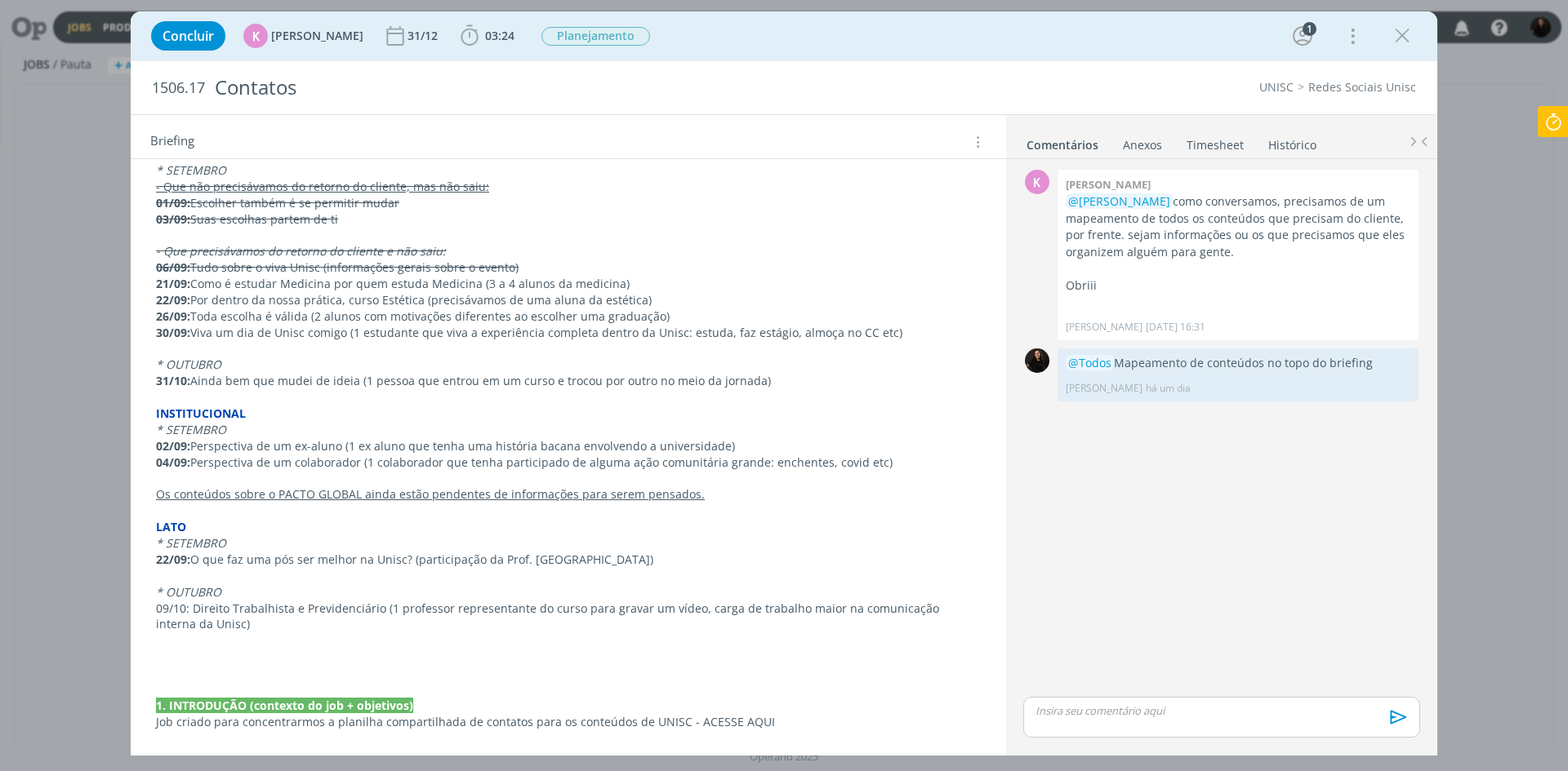
click at [445, 442] on p "02/09: Perspectiva de um ex-aluno (1 ex aluno que tenha uma história bacana env…" at bounding box center [568, 447] width 825 height 17
click at [389, 441] on p "02/09: Perspectiva de um ex-aluno (1 ex aluno que tenha uma história bacana env…" at bounding box center [568, 447] width 823 height 17
click at [273, 428] on p "* SETEMBRO" at bounding box center [568, 431] width 823 height 17
click at [354, 418] on p "INSTITUCIONAL" at bounding box center [568, 414] width 825 height 17
click at [662, 448] on p "02/09: Perspectiva de um ex-aluno (1 ex aluno que tenha uma história bacana env…" at bounding box center [568, 447] width 825 height 17
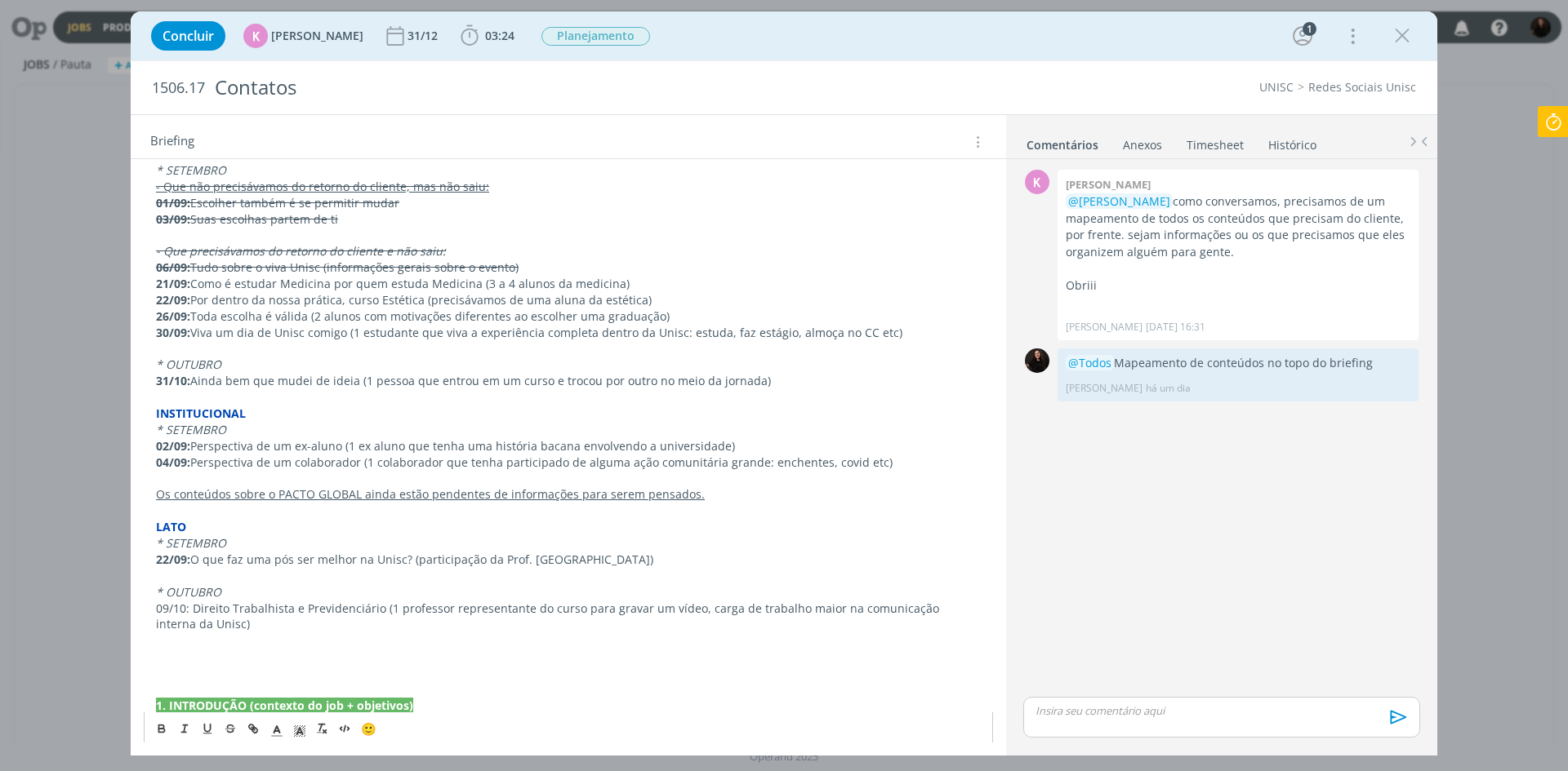
drag, startPoint x: 838, startPoint y: 466, endPoint x: 483, endPoint y: 439, distance: 356.0
click at [483, 439] on div "PASTA DO JOB MAPEAMENTO DE CONTEÚDOS POR FRENTE - 10/09 - San Data | Título do …" at bounding box center [568, 390] width 849 height 693
click at [348, 442] on p "02/09: Perspectiva de um ex-aluno (1 ex aluno que tenha uma história bacana env…" at bounding box center [568, 447] width 825 height 17
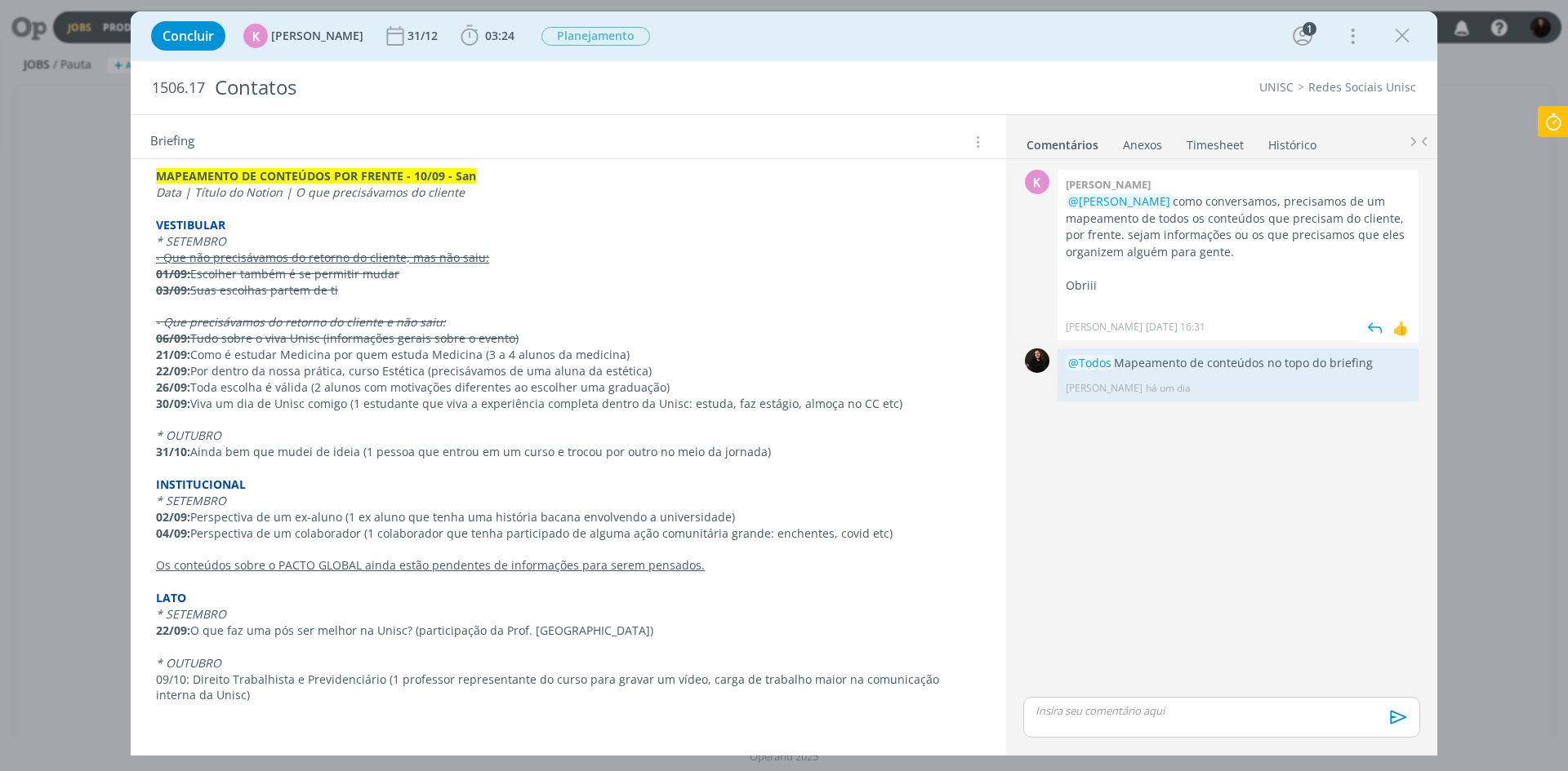
scroll to position [0, 0]
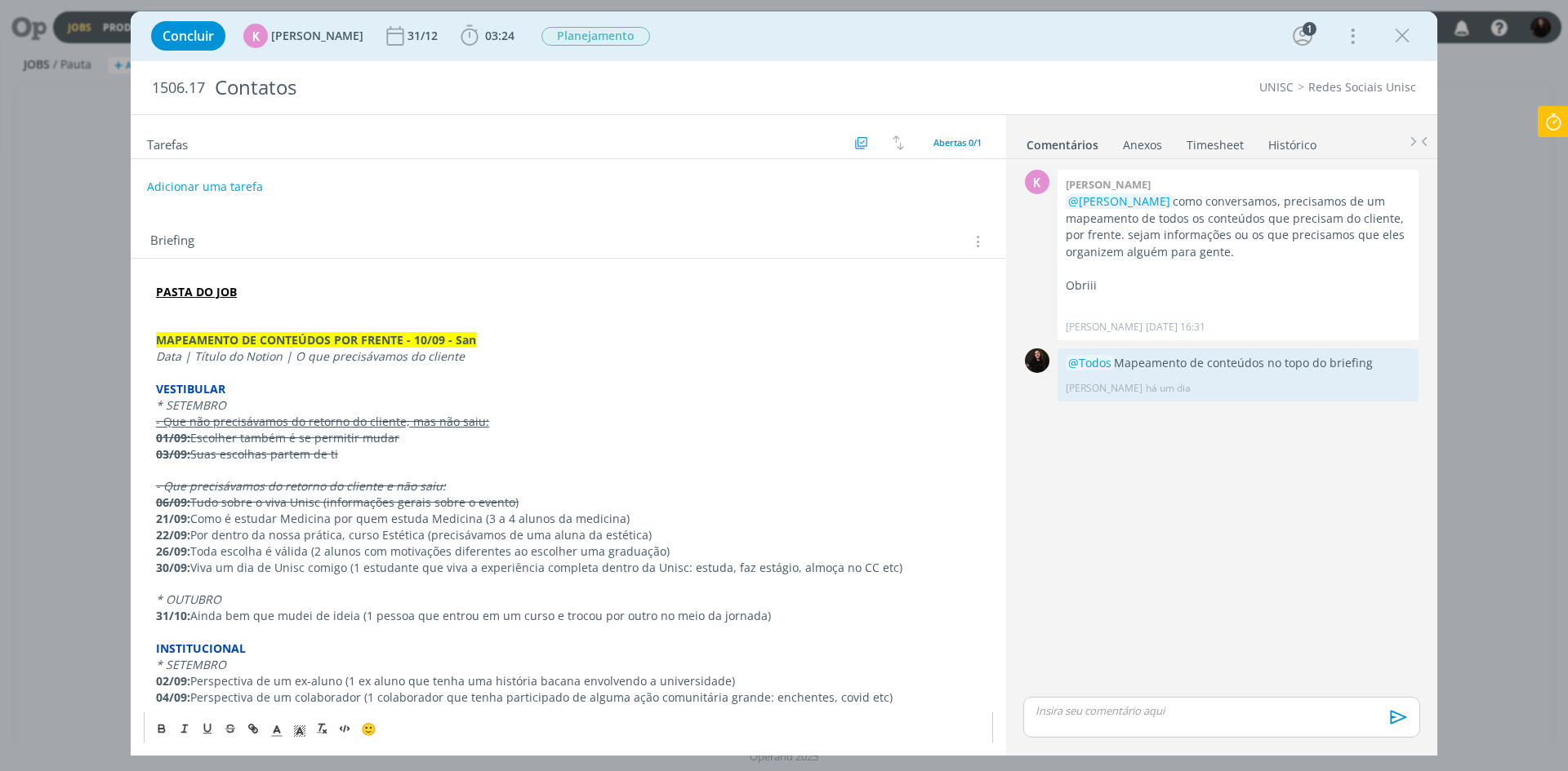
click at [465, 473] on p "dialog" at bounding box center [568, 470] width 825 height 17
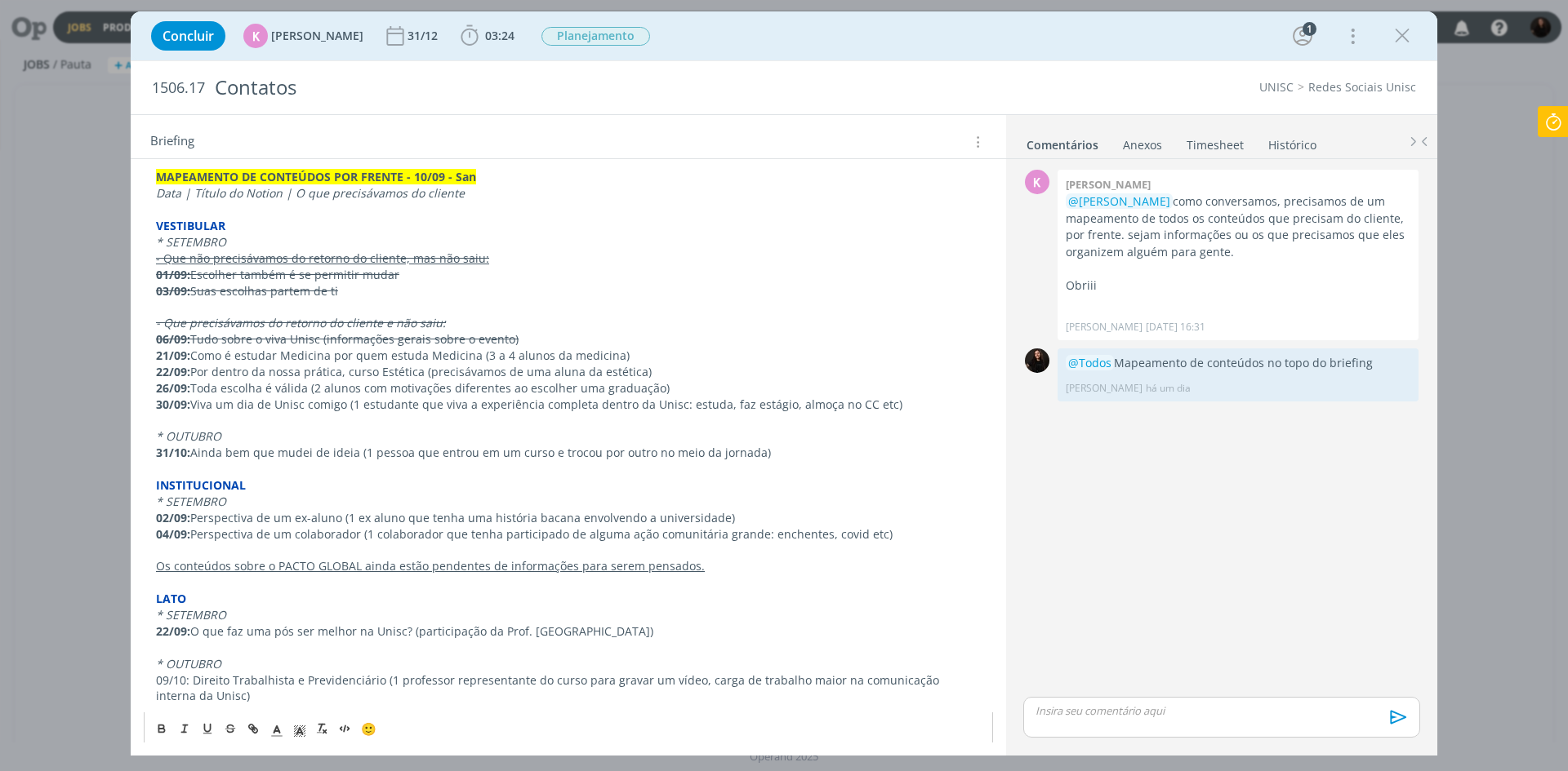
click at [360, 504] on p "* SETEMBRO" at bounding box center [568, 503] width 825 height 17
drag, startPoint x: 233, startPoint y: 496, endPoint x: 166, endPoint y: 504, distance: 67.5
click at [166, 504] on p "* SETEMBRO" at bounding box center [568, 503] width 825 height 17
drag, startPoint x: 189, startPoint y: 515, endPoint x: 149, endPoint y: 517, distance: 40.0
click at [148, 516] on div "PASTA DO JOB MAPEAMENTO DE CONTEÚDOS POR FRENTE - 10/09 - San Data | Título do …" at bounding box center [568, 461] width 849 height 693
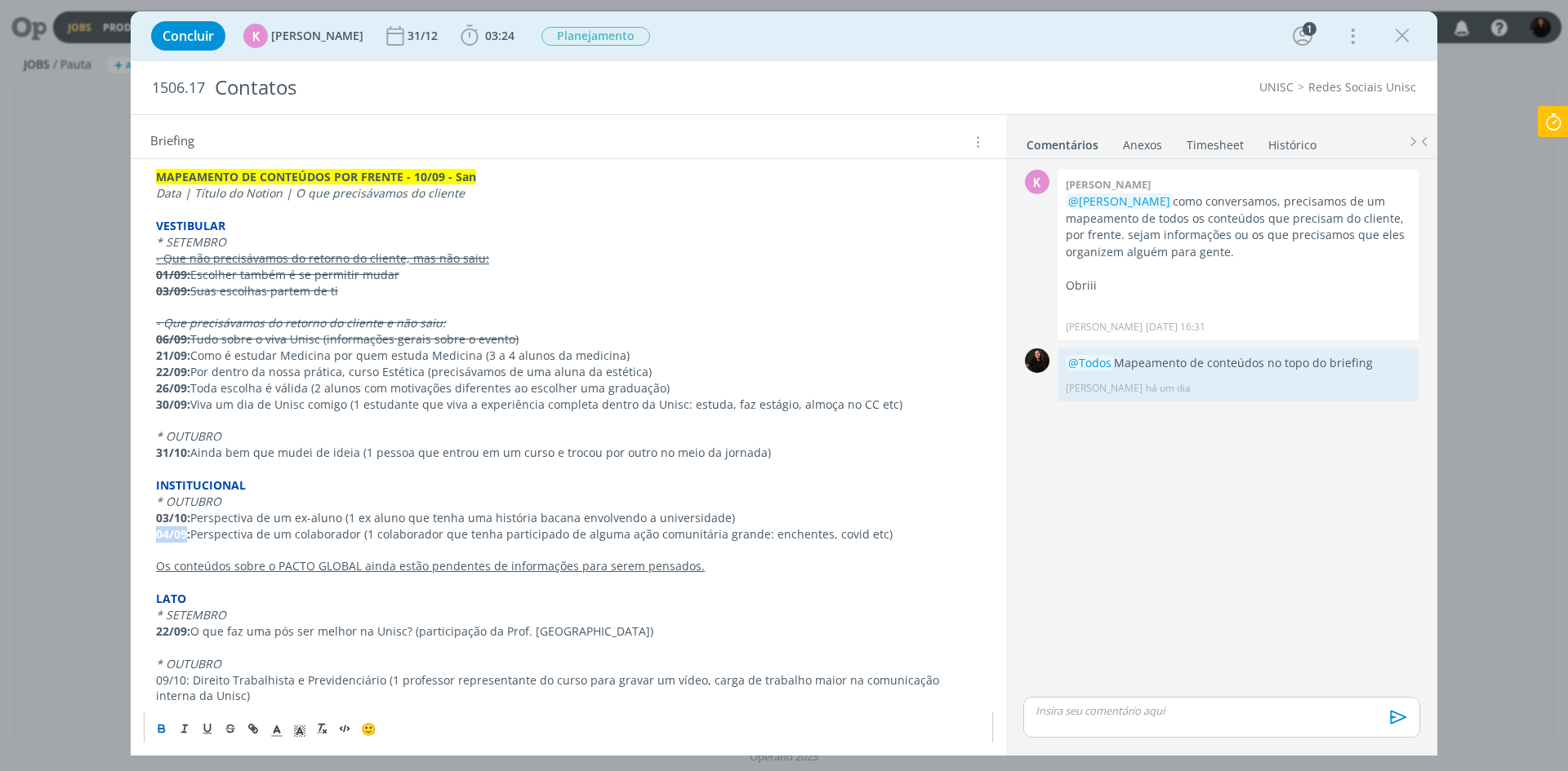
drag, startPoint x: 186, startPoint y: 535, endPoint x: 129, endPoint y: 539, distance: 57.1
click at [129, 539] on div "Concluir K Karoline Arend 31/12 03:24 Iniciar Apontar Data * 11/09/2025 Horas *…" at bounding box center [784, 385] width 1568 height 771
click at [930, 529] on p "07/10: Perspectiva de um colaborador (1 colaborador que tenha participado de al…" at bounding box center [568, 535] width 825 height 17
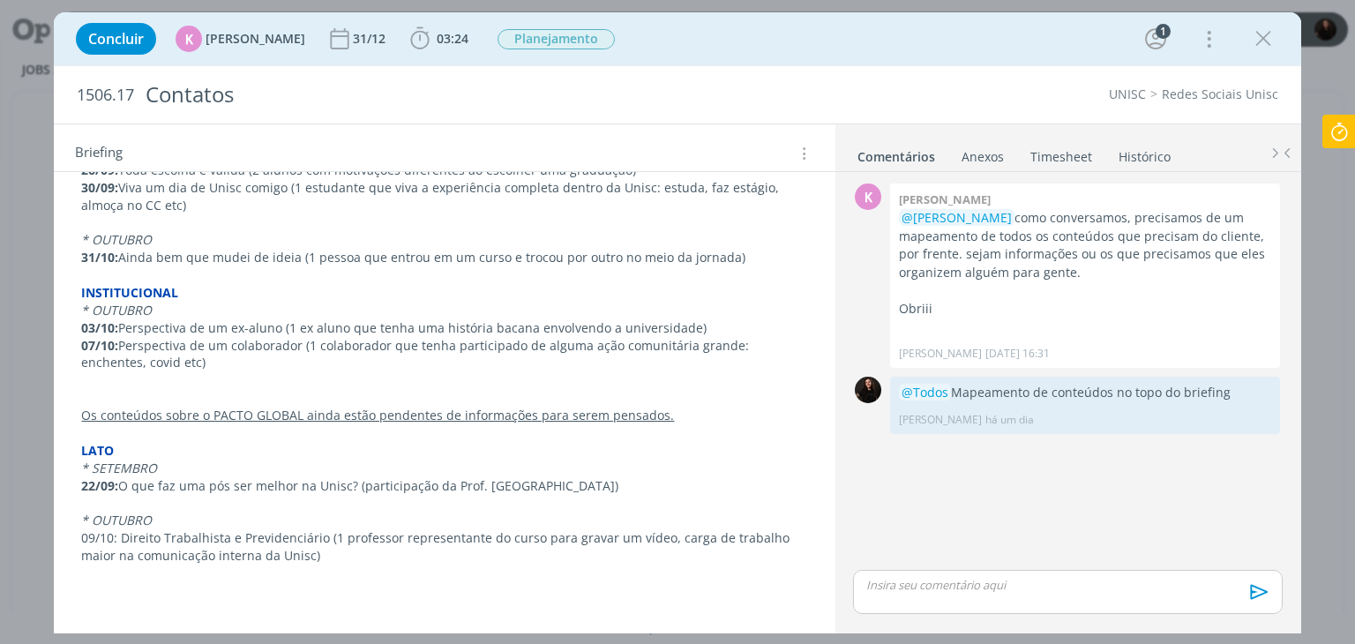
scroll to position [341, 0]
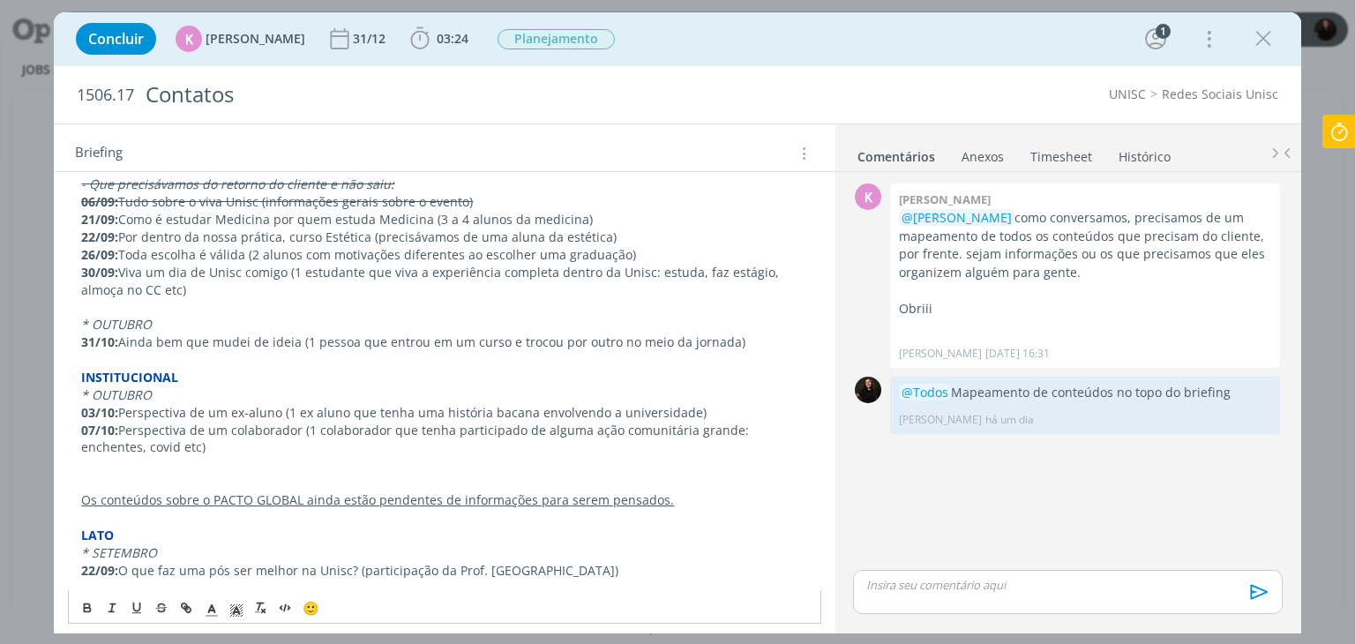
click at [155, 445] on p "07/10: Perspectiva de um colaborador (1 colaborador que tenha participado de al…" at bounding box center [444, 439] width 726 height 35
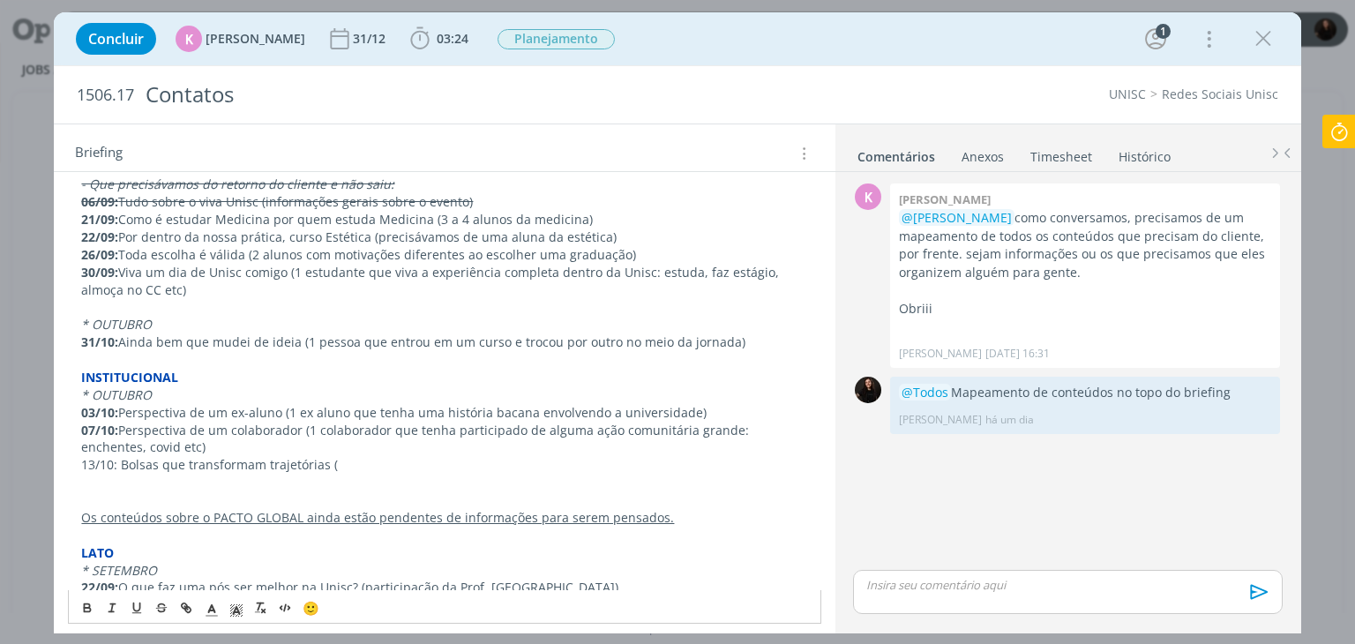
click at [353, 465] on p "13/10: Bolsas que transformam trajetórias (" at bounding box center [444, 465] width 726 height 18
click at [340, 463] on p "13/10: Bolsas que transformam trajetórias ( o número total de bolsas de pesquis…" at bounding box center [444, 465] width 726 height 18
click at [774, 465] on p "13/10: Bolsas que transformam trajetórias (o número total de bolsas de pesquisa…" at bounding box center [444, 465] width 726 height 18
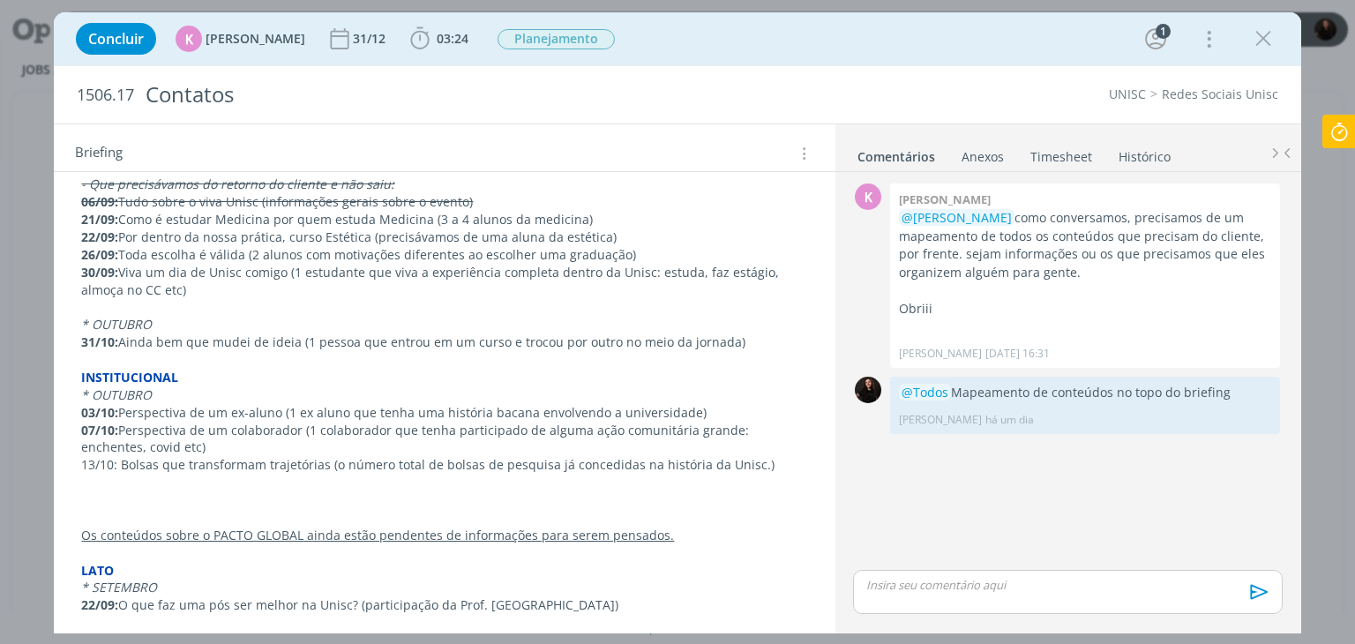
click at [82, 474] on p "dialog" at bounding box center [444, 483] width 726 height 18
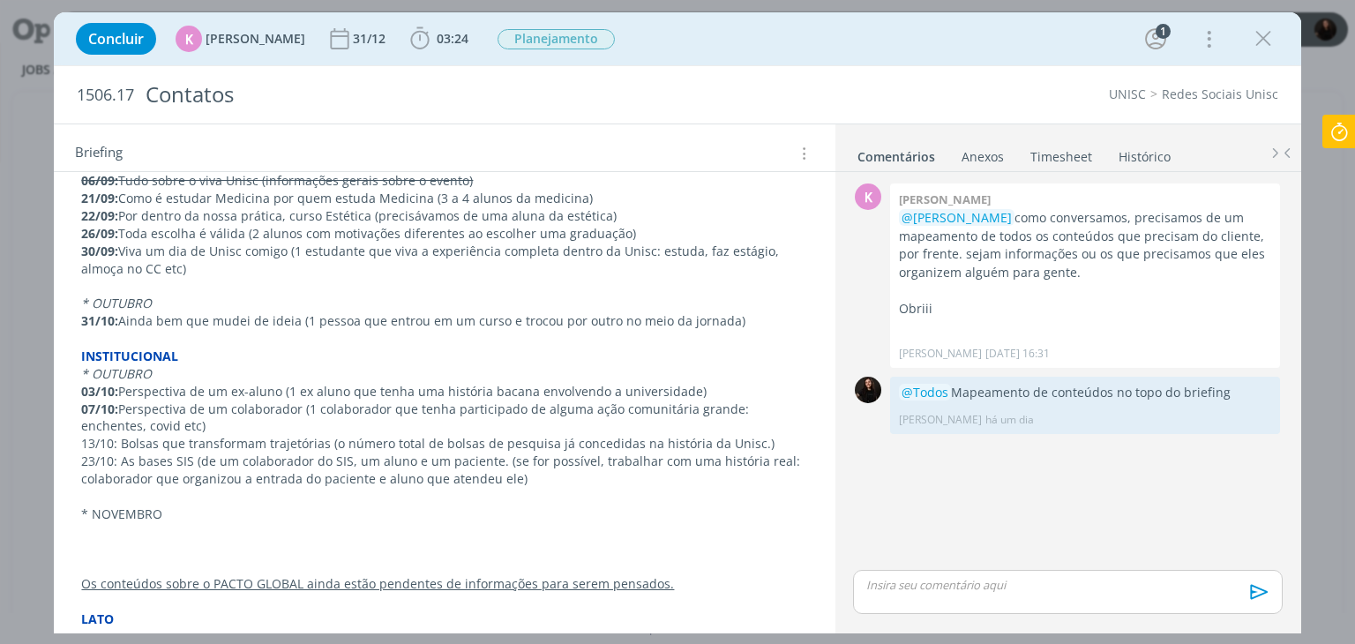
scroll to position [393, 0]
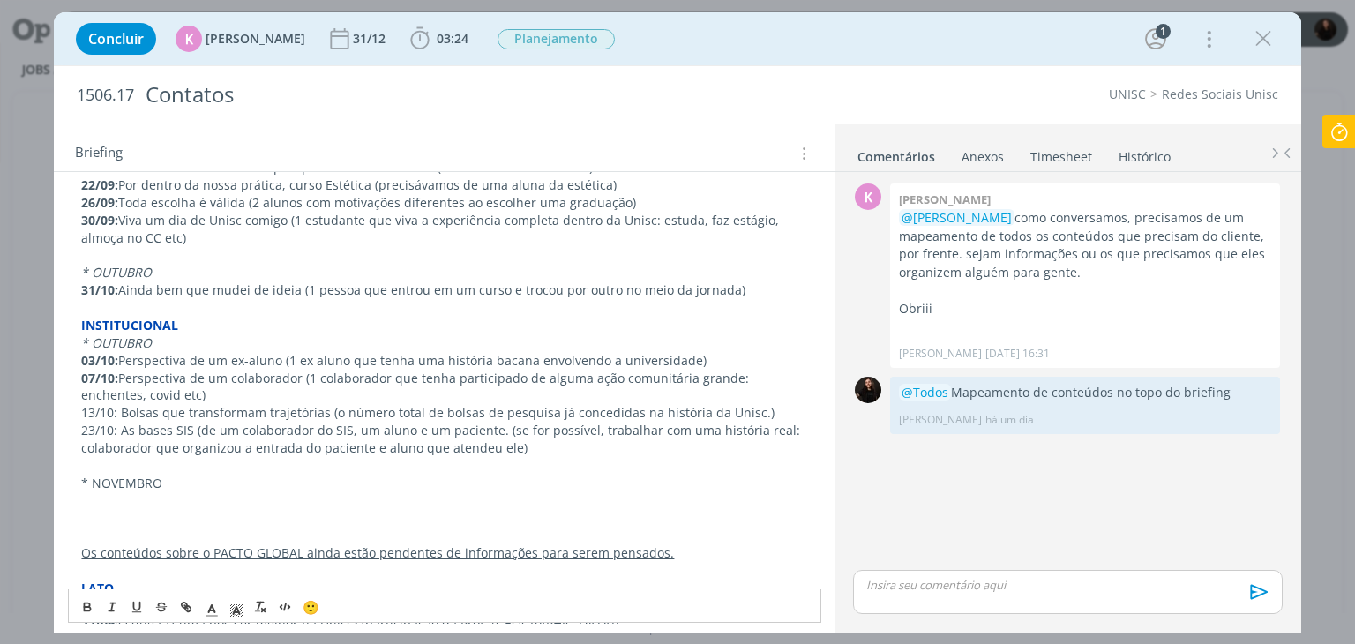
click at [159, 488] on p "* NOVEMBRO" at bounding box center [444, 483] width 726 height 18
click at [155, 499] on p "dialog" at bounding box center [444, 501] width 726 height 18
click at [380, 510] on p "dialog" at bounding box center [444, 519] width 726 height 18
click at [379, 499] on p "03/11: O GAJ em números na comunidade" at bounding box center [444, 501] width 726 height 18
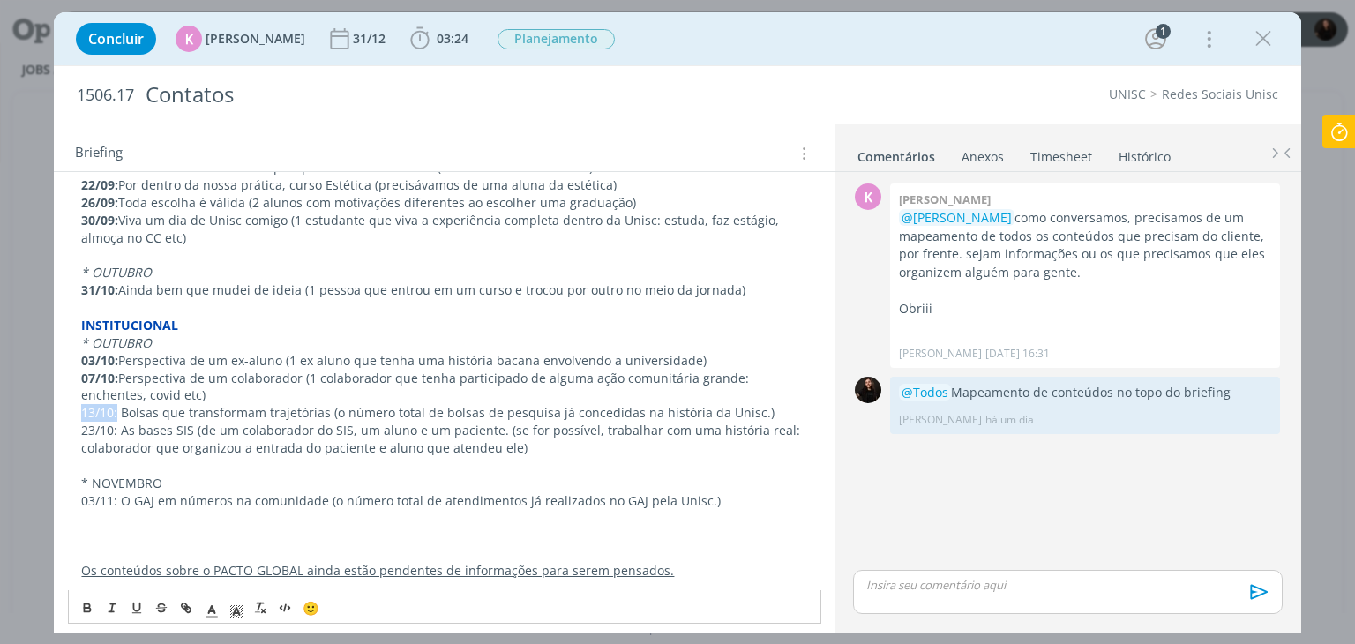
drag, startPoint x: 117, startPoint y: 410, endPoint x: 74, endPoint y: 413, distance: 43.3
click at [74, 413] on div "PASTA DO JOB MAPEAMENTO DE CONTEÚDOS POR FRENTE - 10/09 - San Data | Título do …" at bounding box center [444, 369] width 752 height 924
drag, startPoint x: 117, startPoint y: 429, endPoint x: 81, endPoint y: 430, distance: 36.2
click at [81, 430] on p "23/10: As bases SIS (de um colaborador do SIS, um aluno e um paciente. (se for …" at bounding box center [444, 439] width 726 height 35
click at [113, 497] on p "03/11: O GAJ em números na comunidade (o número total de atendimentos já realiz…" at bounding box center [444, 501] width 726 height 18
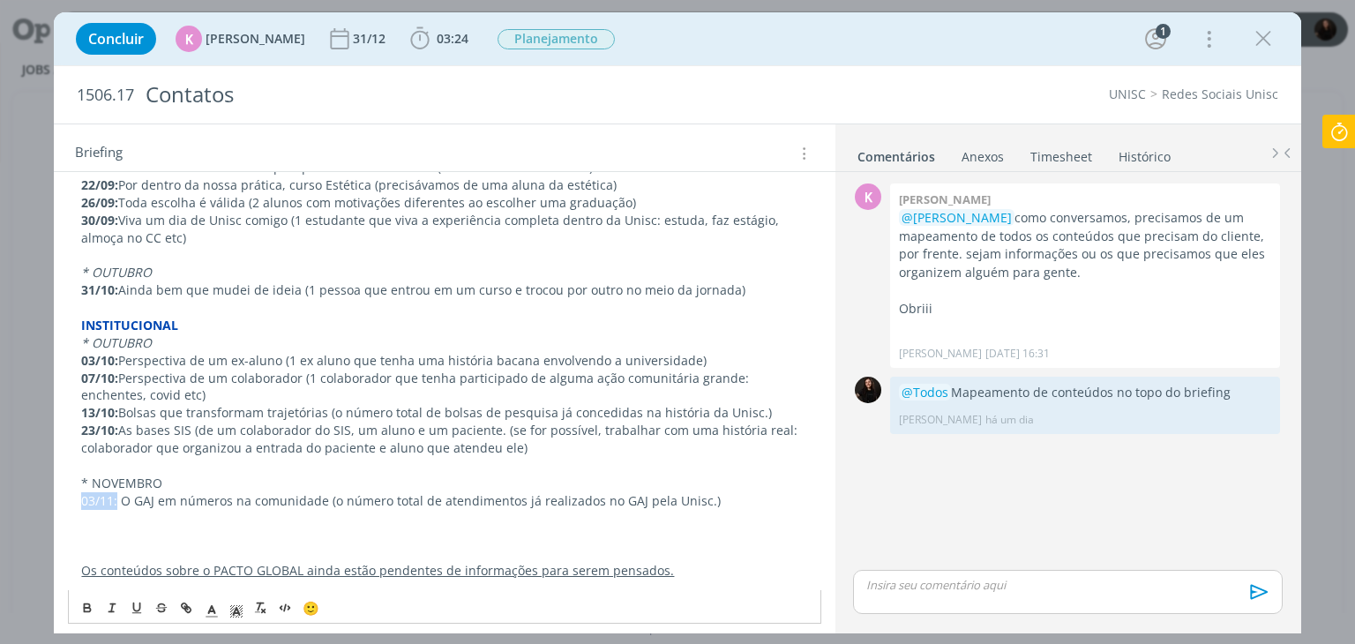
drag, startPoint x: 116, startPoint y: 496, endPoint x: 78, endPoint y: 493, distance: 38.9
click at [76, 495] on div "PASTA DO JOB MAPEAMENTO DE CONTEÚDOS POR FRENTE - 10/09 - San Data | Título do …" at bounding box center [444, 369] width 752 height 924
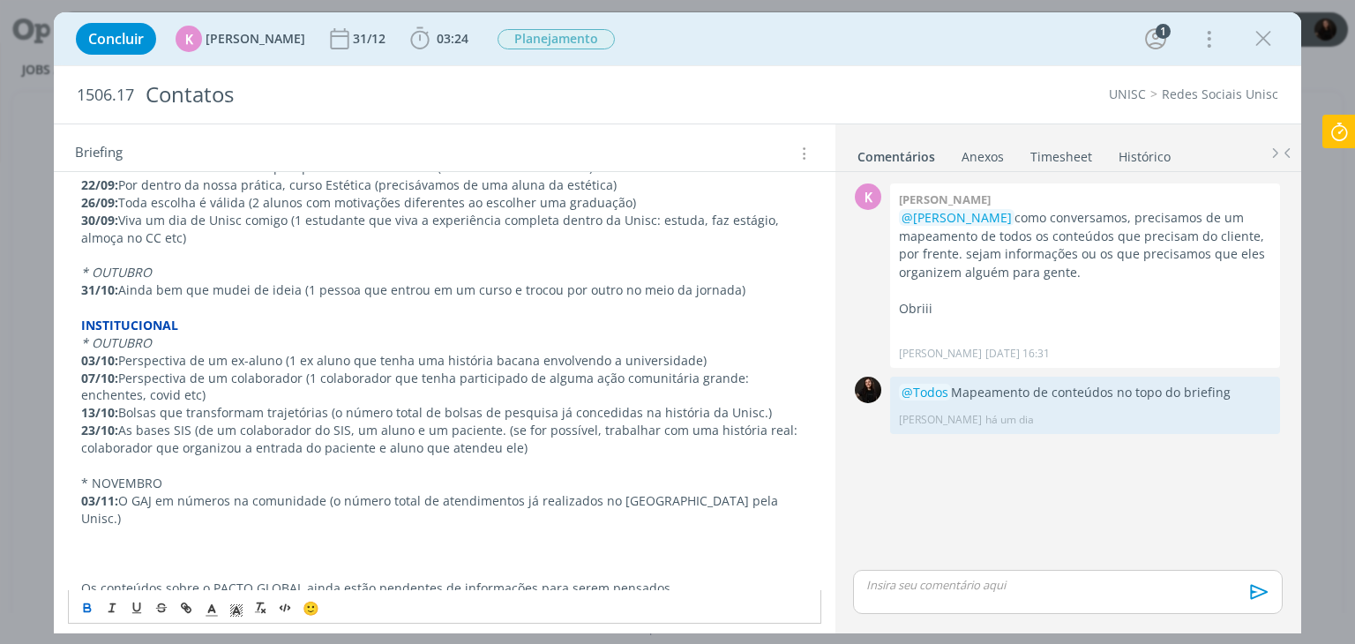
click at [127, 527] on p "dialog" at bounding box center [444, 536] width 726 height 18
click at [85, 527] on p "dialog" at bounding box center [444, 536] width 726 height 18
click at [263, 505] on p "03/11: O GAJ em números na comunidade (o número total de atendimentos já realiz…" at bounding box center [444, 509] width 726 height 35
click at [267, 527] on p "12/11: Empresa parceira" at bounding box center [444, 536] width 726 height 18
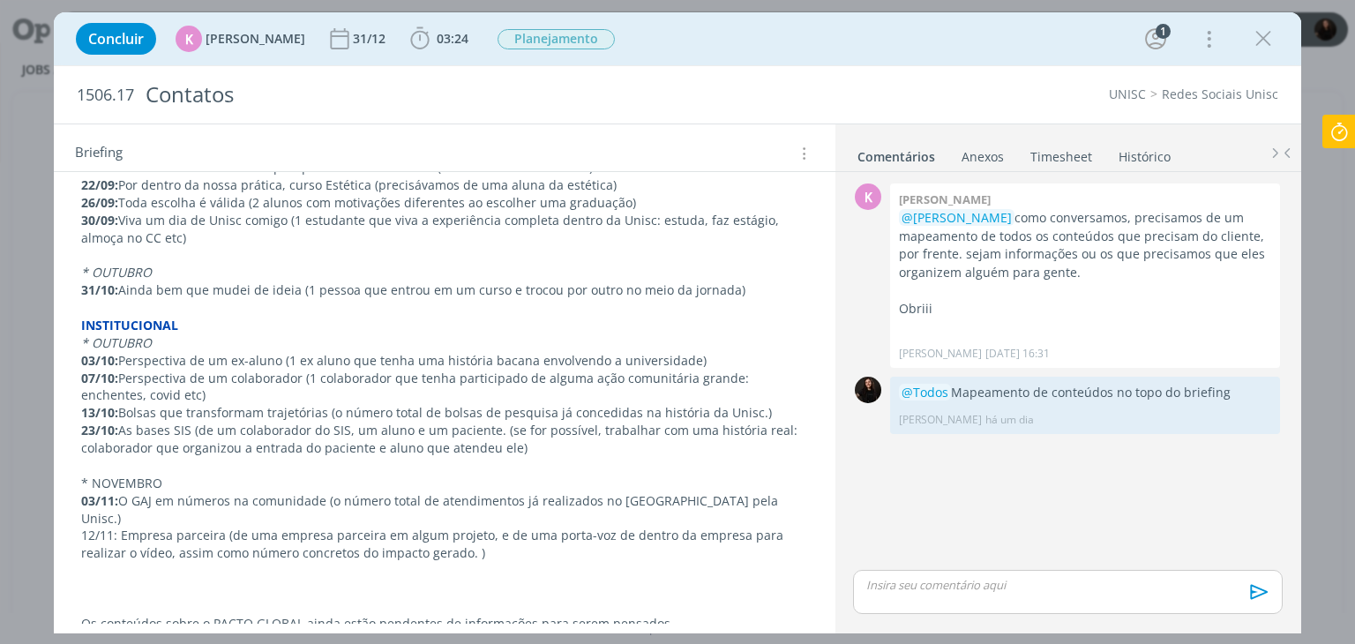
click at [169, 562] on p "dialog" at bounding box center [444, 571] width 726 height 18
click at [156, 562] on p "17/11:" at bounding box center [444, 571] width 726 height 18
click at [211, 562] on p "17/11:" at bounding box center [444, 571] width 726 height 18
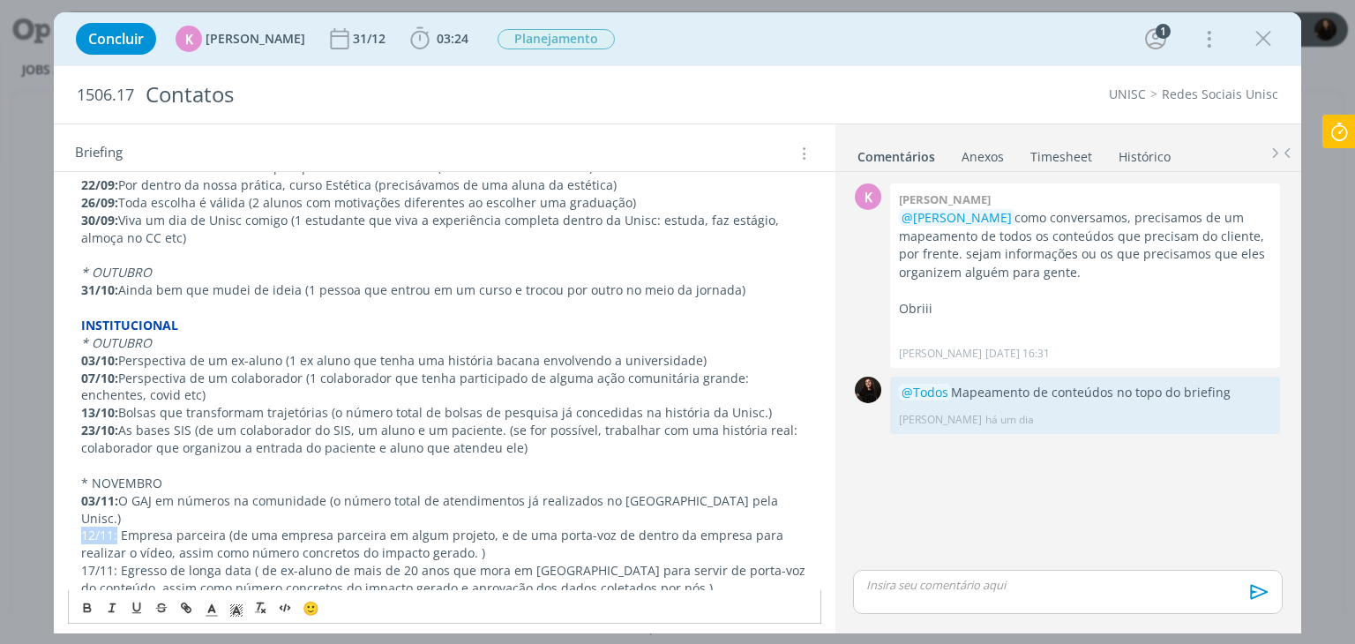
drag, startPoint x: 117, startPoint y: 515, endPoint x: 67, endPoint y: 512, distance: 50.4
click at [68, 512] on div "PASTA DO JOB MAPEAMENTO DE CONTEÚDOS POR FRENTE - 10/09 - San Data | Título do …" at bounding box center [444, 404] width 752 height 994
drag, startPoint x: 120, startPoint y: 550, endPoint x: 76, endPoint y: 549, distance: 44.1
click at [77, 549] on div "PASTA DO JOB MAPEAMENTO DE CONTEÚDOS POR FRENTE - 10/09 - San Data | Título do …" at bounding box center [444, 404] width 752 height 994
click at [1000, 597] on div "dialog" at bounding box center [1067, 592] width 429 height 44
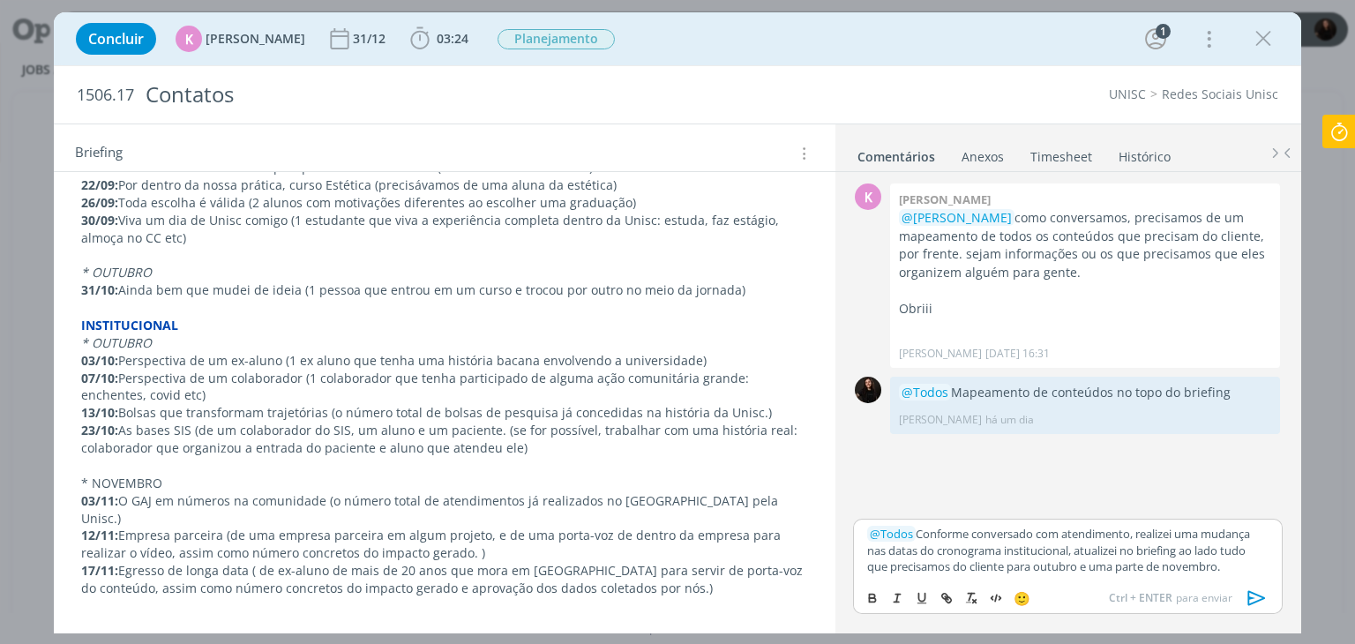
click at [1249, 597] on icon "dialog" at bounding box center [1256, 598] width 18 height 15
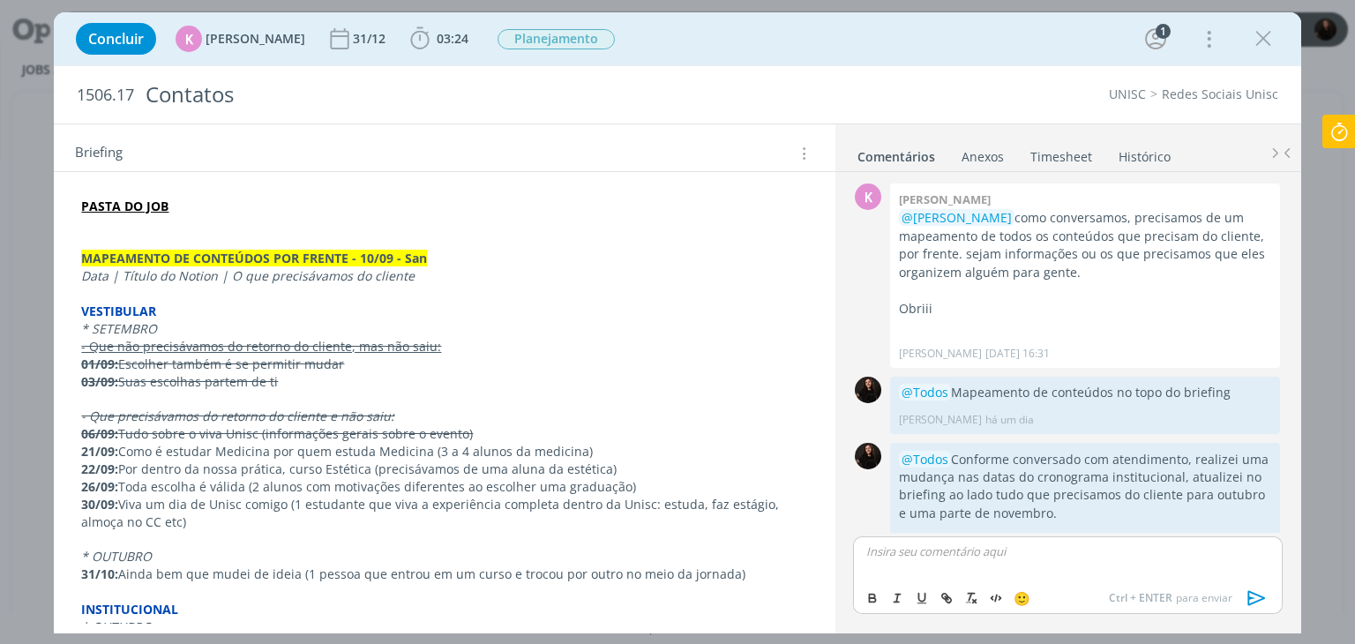
scroll to position [0, 0]
